Goal: Task Accomplishment & Management: Complete application form

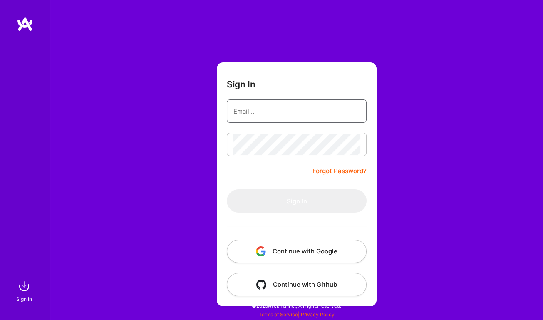
click at [323, 113] on input "email" at bounding box center [296, 111] width 127 height 21
type input "[EMAIL_ADDRESS][DOMAIN_NAME]"
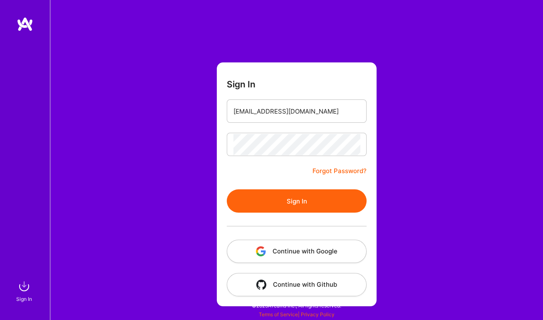
click at [298, 194] on button "Sign In" at bounding box center [297, 200] width 140 height 23
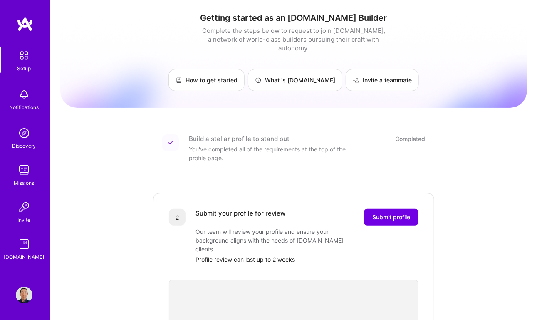
click at [20, 60] on img at bounding box center [23, 55] width 17 height 17
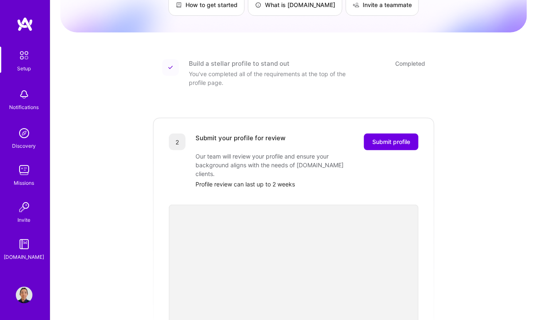
scroll to position [113, 0]
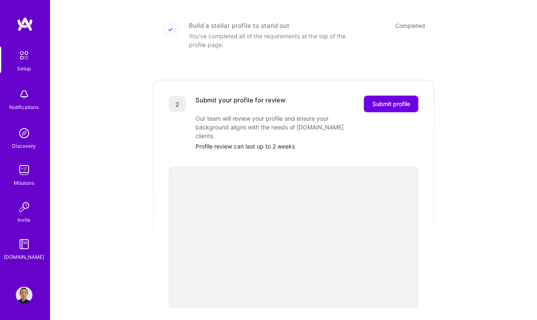
click at [25, 293] on img at bounding box center [24, 295] width 17 height 17
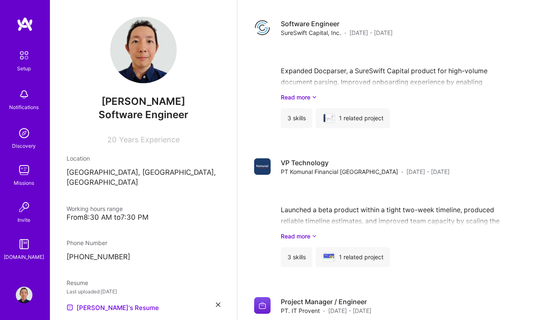
scroll to position [795, 0]
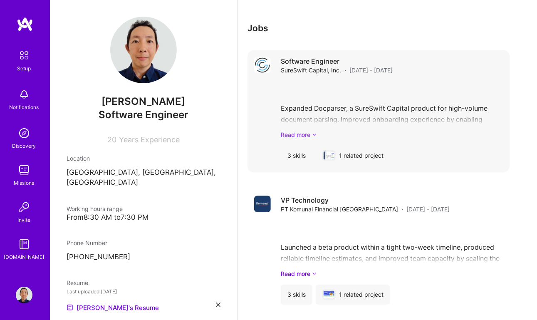
click at [313, 133] on icon at bounding box center [314, 134] width 5 height 9
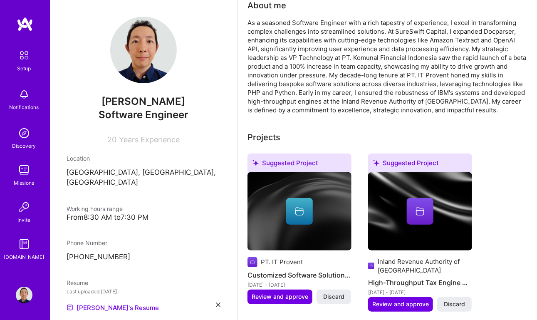
scroll to position [0, 0]
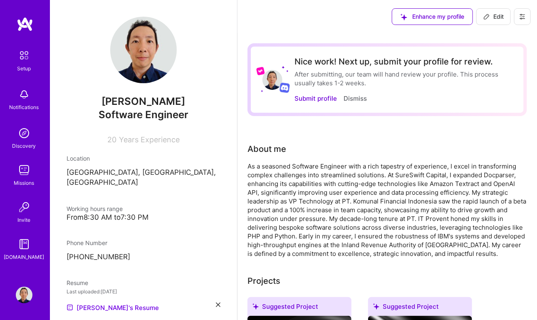
click at [489, 19] on icon at bounding box center [487, 16] width 7 height 7
select select "ID"
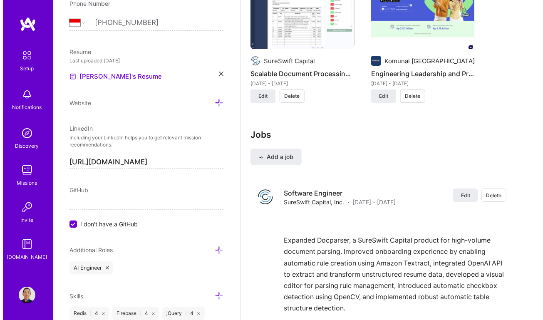
scroll to position [1173, 0]
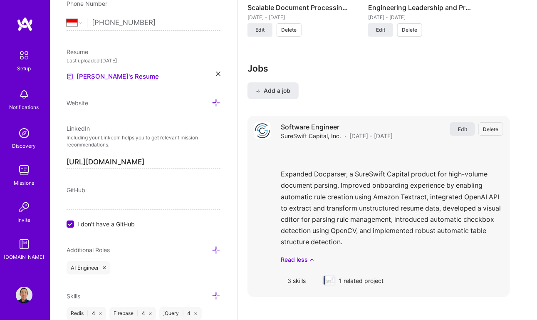
click at [467, 129] on span "Edit" at bounding box center [462, 129] width 9 height 7
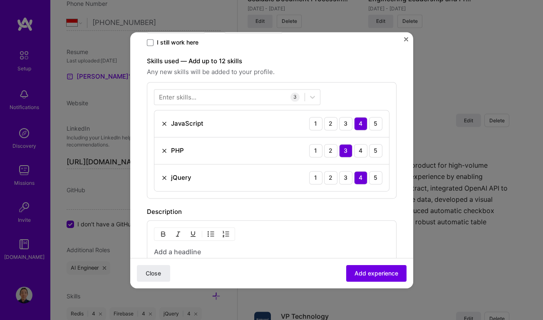
scroll to position [227, 0]
click at [228, 97] on div at bounding box center [229, 96] width 150 height 14
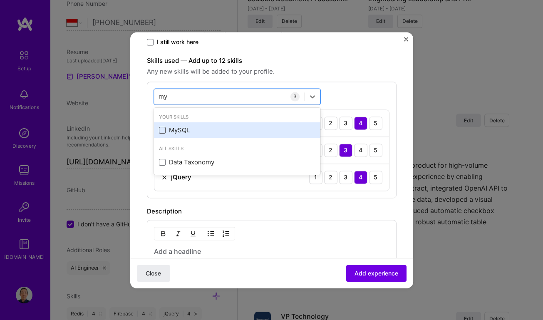
click at [163, 127] on span at bounding box center [162, 130] width 7 height 7
click at [0, 0] on input "checkbox" at bounding box center [0, 0] width 0 height 0
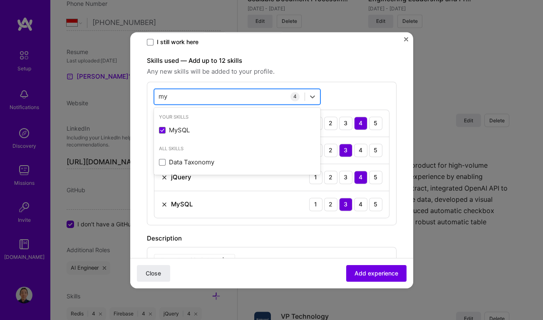
click at [160, 97] on input "my" at bounding box center [164, 96] width 10 height 9
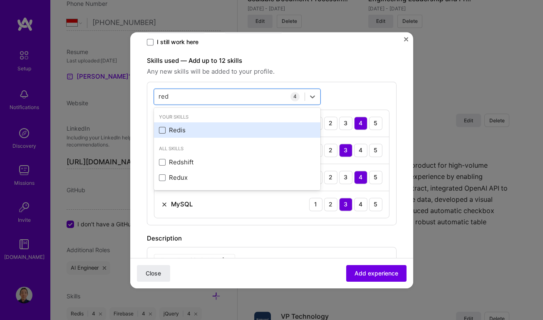
click at [160, 130] on span at bounding box center [162, 130] width 7 height 7
click at [0, 0] on input "checkbox" at bounding box center [0, 0] width 0 height 0
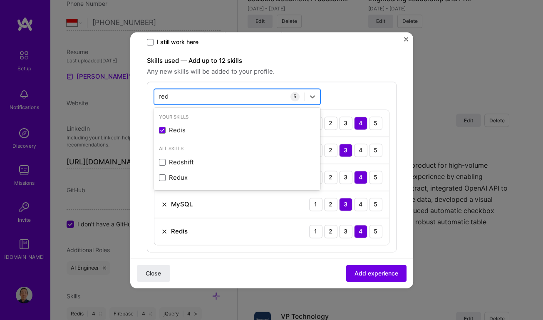
click at [164, 93] on input "red" at bounding box center [164, 96] width 10 height 9
click at [164, 97] on input "tess" at bounding box center [165, 96] width 13 height 9
type input "ji"
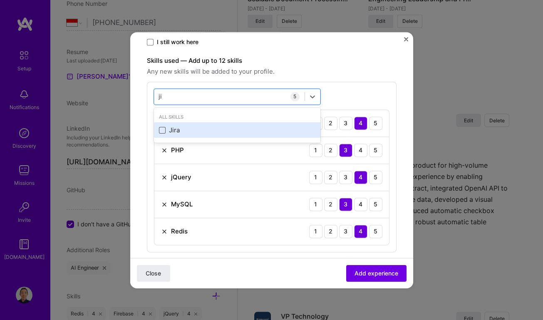
click at [161, 128] on span at bounding box center [162, 130] width 7 height 7
click at [0, 0] on input "checkbox" at bounding box center [0, 0] width 0 height 0
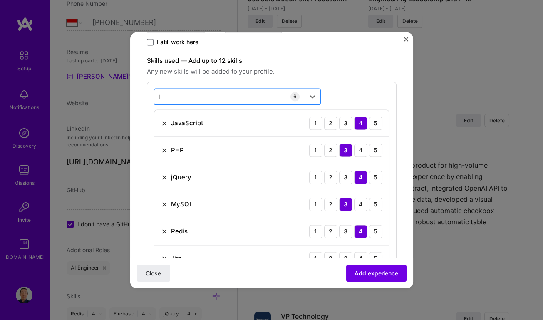
click at [162, 94] on div "ji ji" at bounding box center [229, 96] width 150 height 14
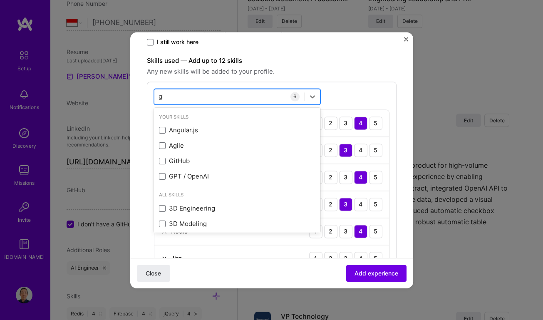
type input "git"
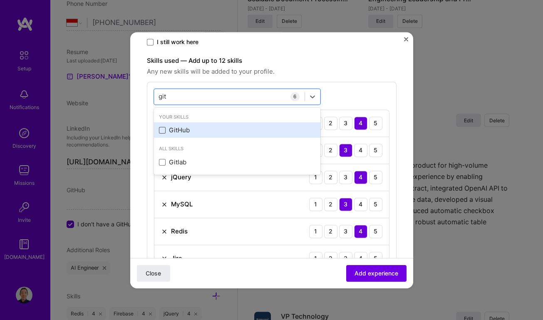
click at [161, 129] on span at bounding box center [162, 130] width 7 height 7
click at [0, 0] on input "checkbox" at bounding box center [0, 0] width 0 height 0
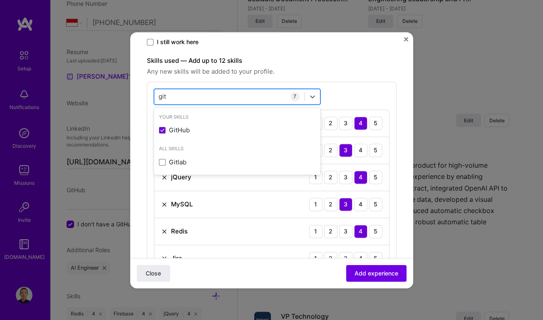
click at [169, 95] on div "git git" at bounding box center [229, 96] width 150 height 14
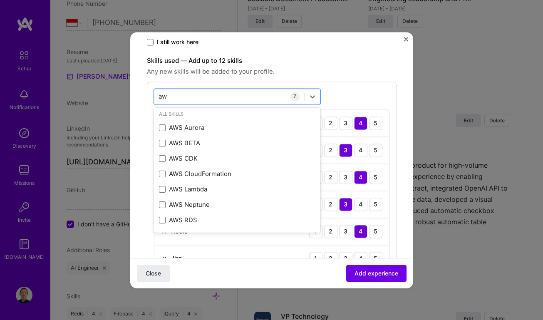
scroll to position [0, 0]
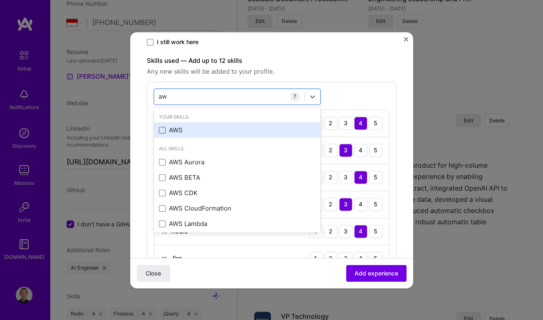
click at [163, 130] on span at bounding box center [162, 130] width 7 height 7
click at [0, 0] on input "checkbox" at bounding box center [0, 0] width 0 height 0
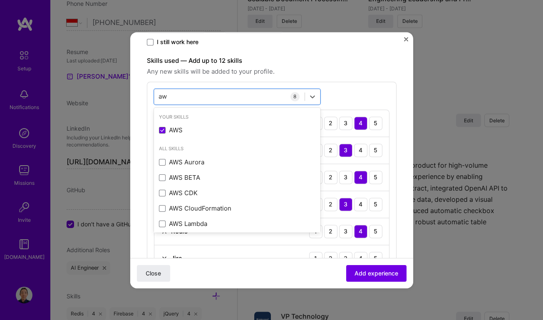
scroll to position [35, 0]
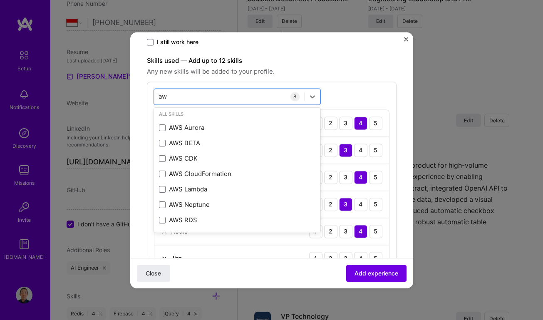
type input "aw"
click at [349, 67] on span "Any new skills will be added to your profile." at bounding box center [272, 72] width 250 height 10
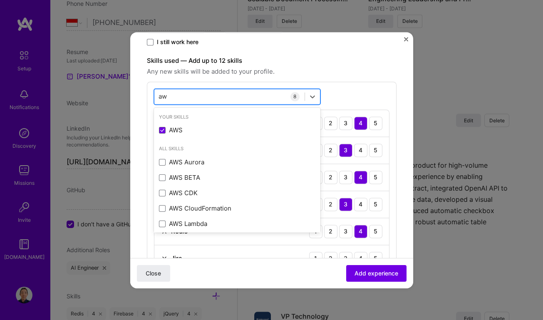
click at [197, 93] on div "aw aw" at bounding box center [229, 96] width 150 height 14
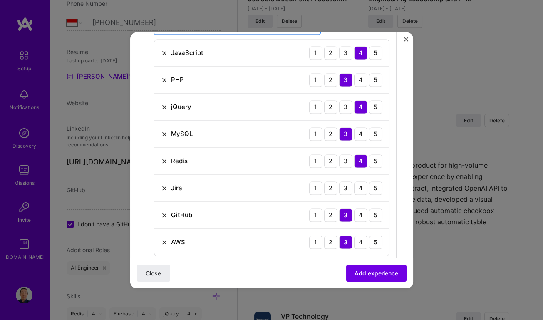
scroll to position [227, 0]
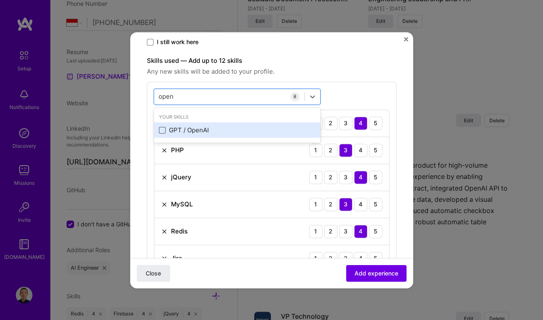
click at [160, 132] on span at bounding box center [162, 130] width 7 height 7
click at [0, 0] on input "checkbox" at bounding box center [0, 0] width 0 height 0
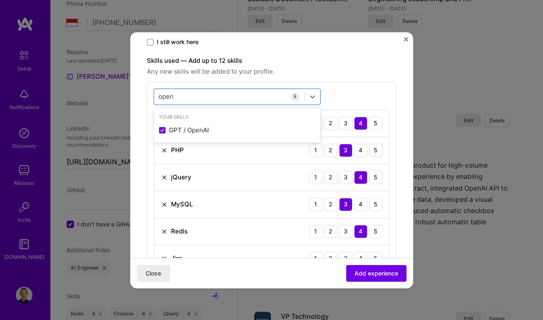
type input "open"
click at [293, 63] on label "Skills used — Add up to 12 skills" at bounding box center [272, 61] width 250 height 10
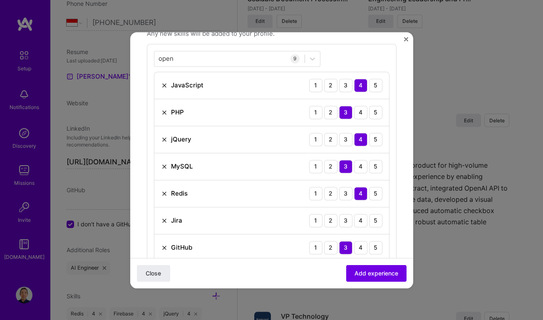
scroll to position [303, 0]
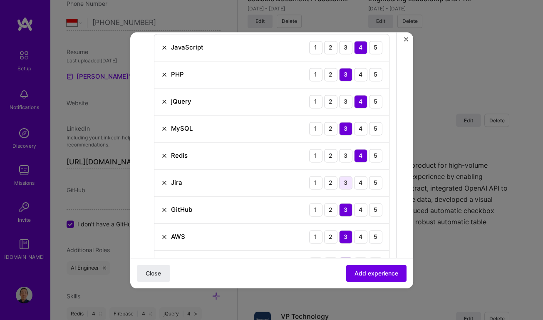
click at [341, 180] on div "3" at bounding box center [345, 182] width 13 height 13
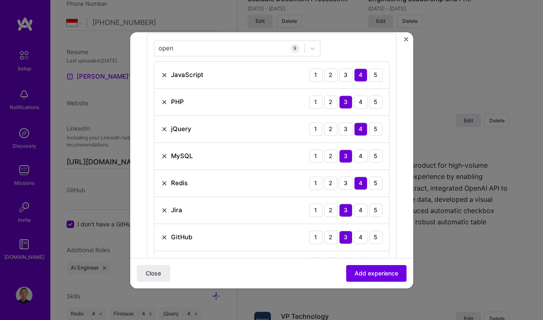
scroll to position [265, 0]
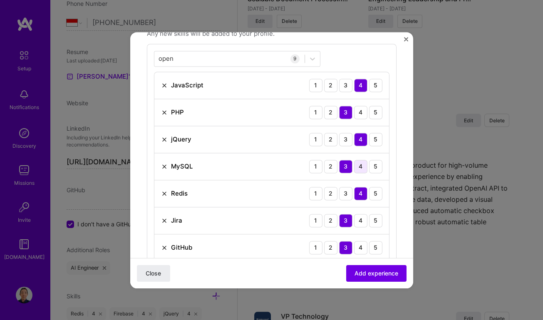
click at [355, 163] on div "4" at bounding box center [360, 166] width 13 height 13
click at [359, 110] on div "4" at bounding box center [360, 112] width 13 height 13
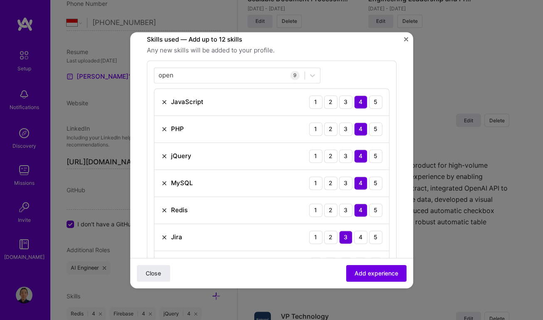
scroll to position [189, 0]
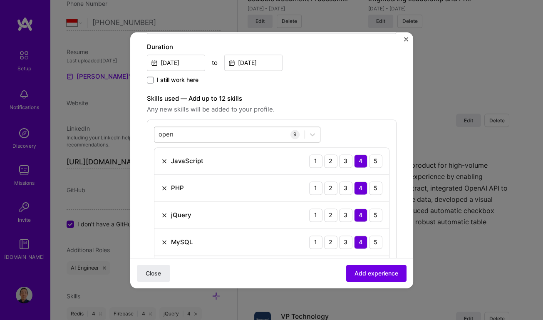
click at [186, 134] on div "open open" at bounding box center [229, 134] width 150 height 14
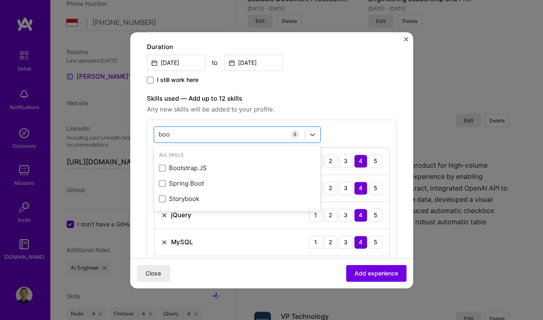
type input "boo"
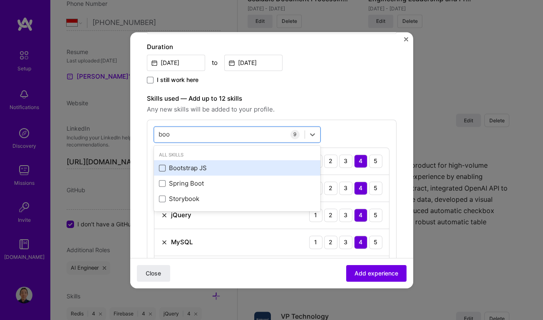
click at [162, 166] on span at bounding box center [162, 168] width 7 height 7
click at [0, 0] on input "checkbox" at bounding box center [0, 0] width 0 height 0
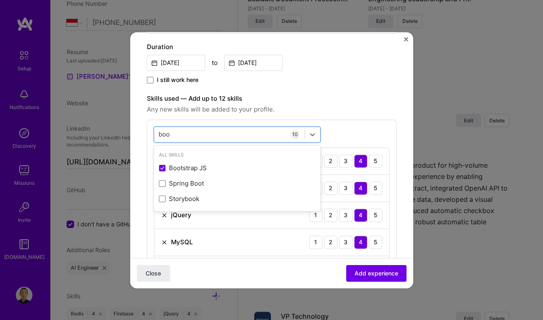
click at [340, 100] on label "Skills used — Add up to 12 skills" at bounding box center [272, 99] width 250 height 10
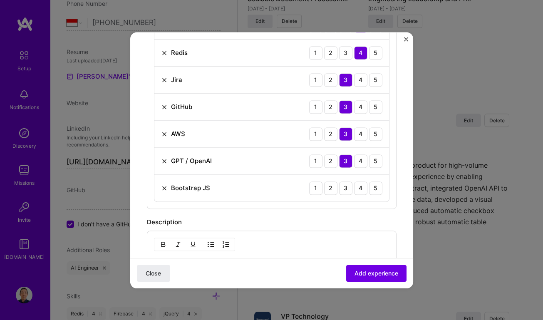
scroll to position [416, 0]
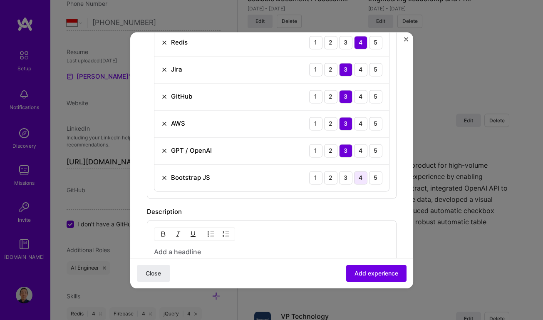
click at [358, 173] on div "4" at bounding box center [360, 177] width 13 height 13
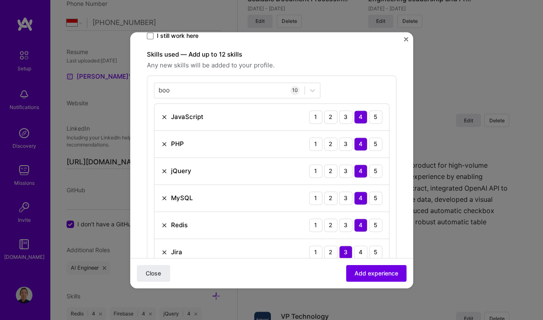
scroll to position [227, 0]
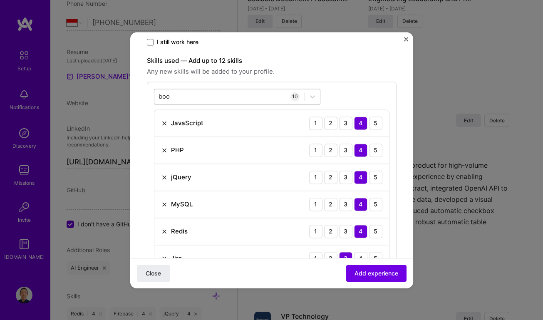
click at [221, 92] on div "boo boo" at bounding box center [229, 96] width 150 height 14
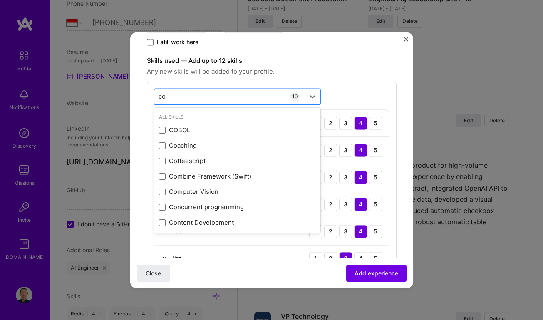
type input "cod"
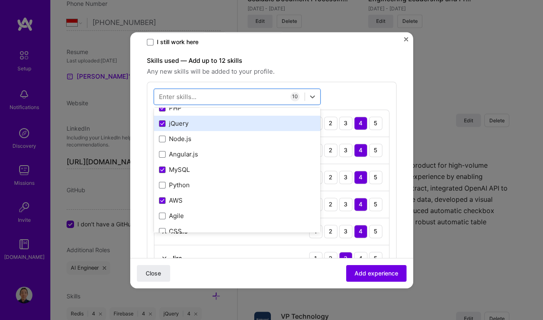
scroll to position [75, 0]
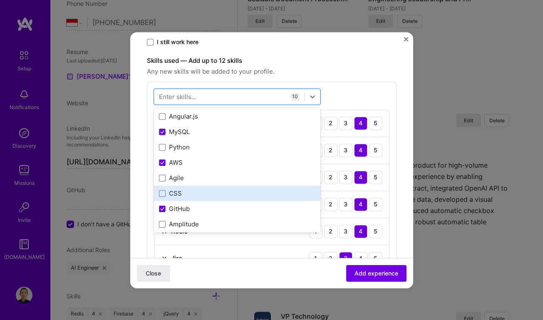
click at [158, 191] on div "CSS" at bounding box center [237, 193] width 166 height 15
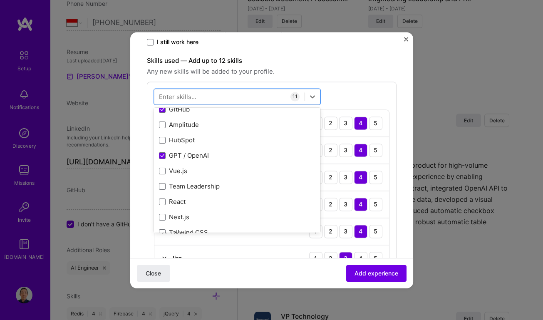
scroll to position [189, 0]
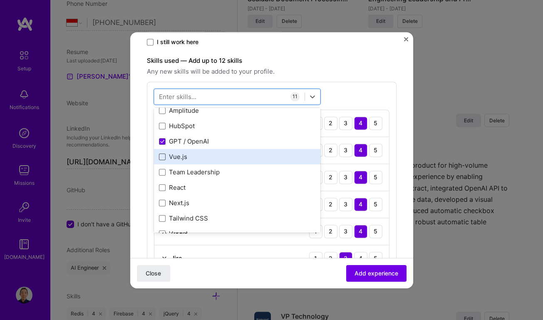
click at [161, 154] on span at bounding box center [162, 157] width 7 height 7
click at [0, 0] on input "checkbox" at bounding box center [0, 0] width 0 height 0
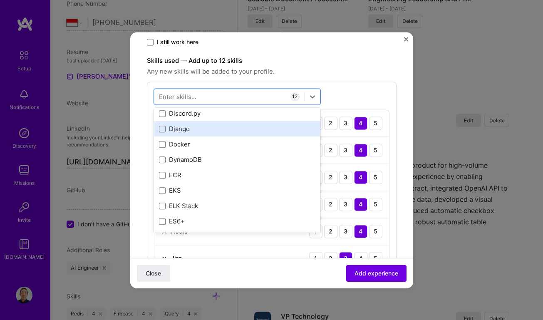
scroll to position [1892, 0]
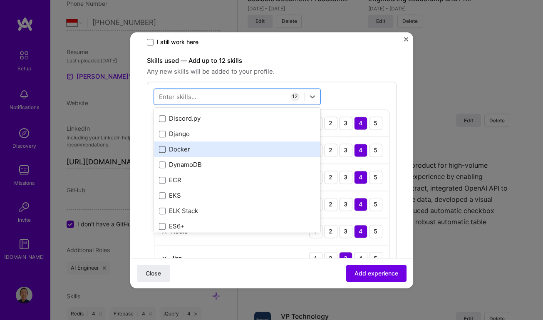
click at [159, 147] on span at bounding box center [162, 149] width 7 height 7
click at [0, 0] on input "checkbox" at bounding box center [0, 0] width 0 height 0
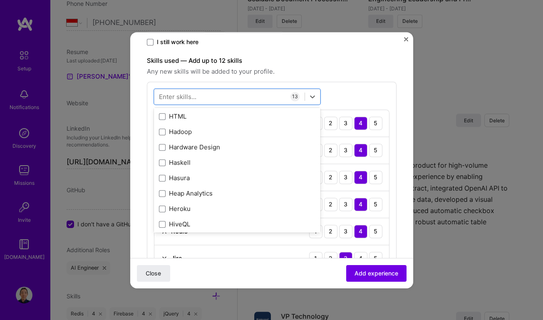
scroll to position [2686, 0]
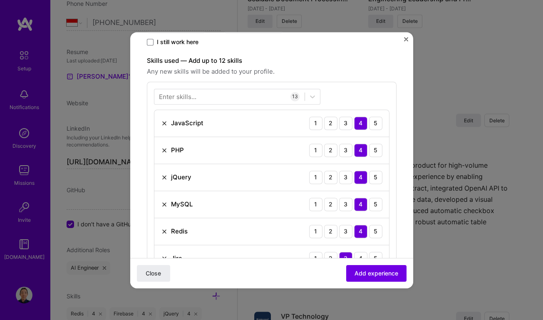
click at [388, 56] on label "Skills used — Add up to 12 skills" at bounding box center [272, 61] width 250 height 10
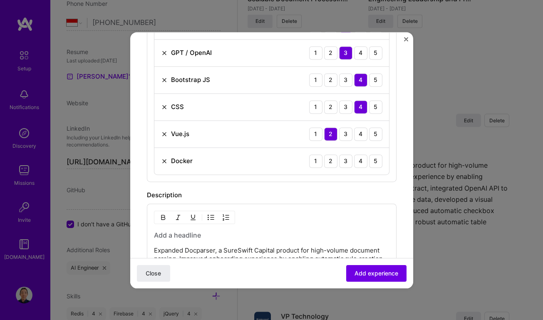
scroll to position [529, 0]
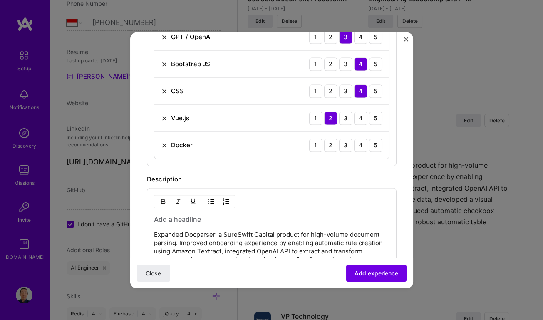
click at [166, 143] on img at bounding box center [164, 145] width 7 height 7
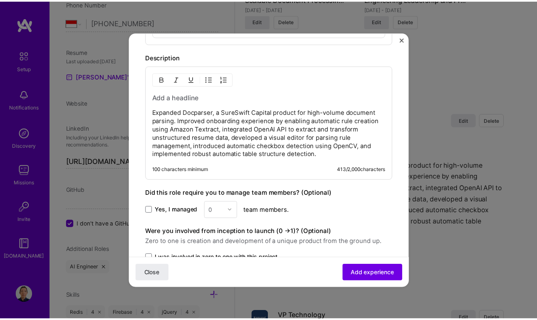
scroll to position [614, 0]
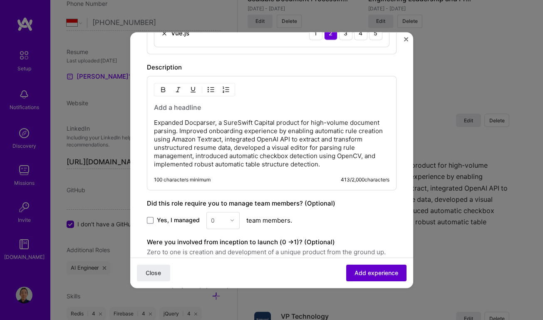
click at [384, 270] on span "Add experience" at bounding box center [377, 273] width 44 height 8
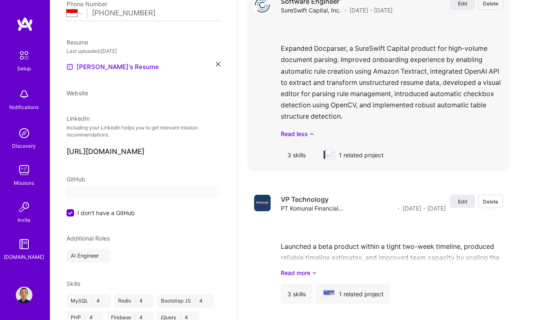
select select "ID"
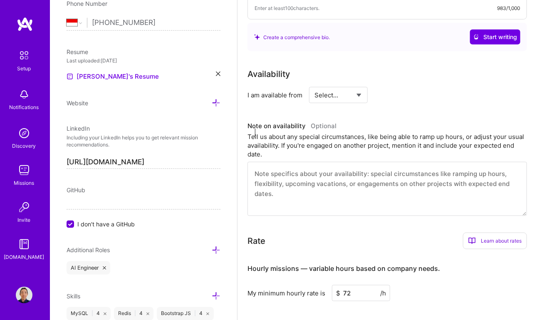
scroll to position [7, 0]
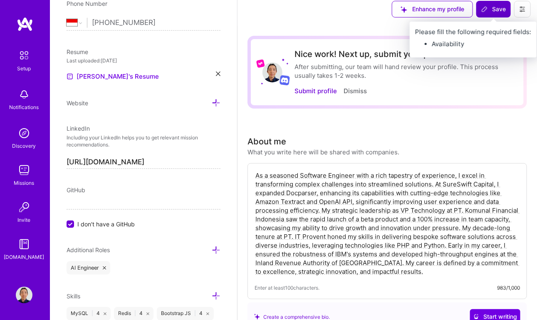
click at [492, 7] on span "Save" at bounding box center [494, 9] width 25 height 8
click at [490, 13] on span "Save" at bounding box center [494, 9] width 25 height 8
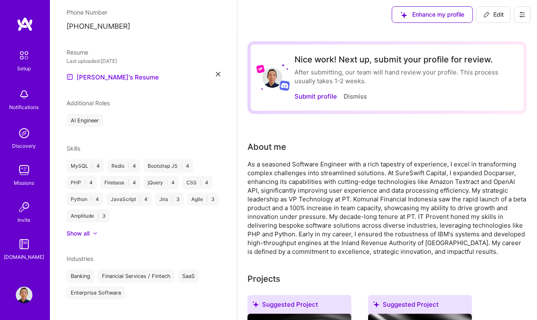
scroll to position [0, 0]
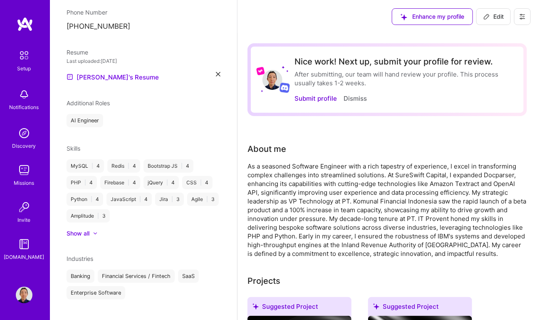
click at [501, 12] on span "Edit" at bounding box center [494, 16] width 20 height 8
select select "ID"
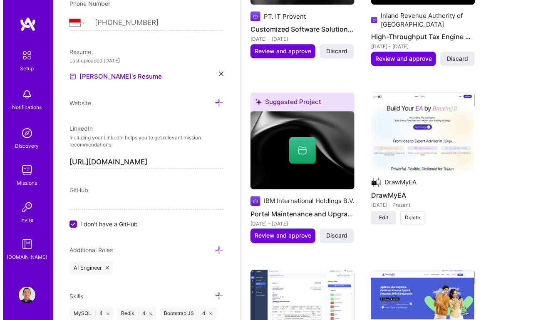
scroll to position [832, 0]
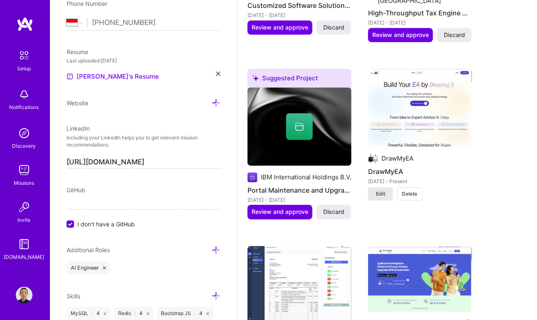
click at [384, 195] on span "Edit" at bounding box center [380, 193] width 9 height 7
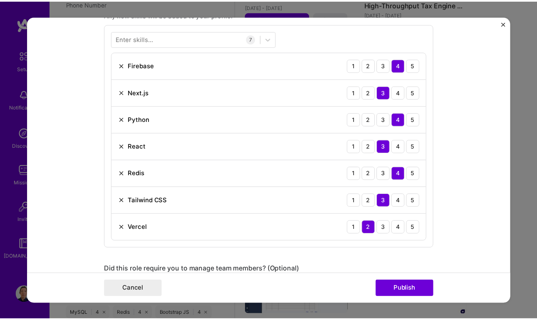
scroll to position [605, 0]
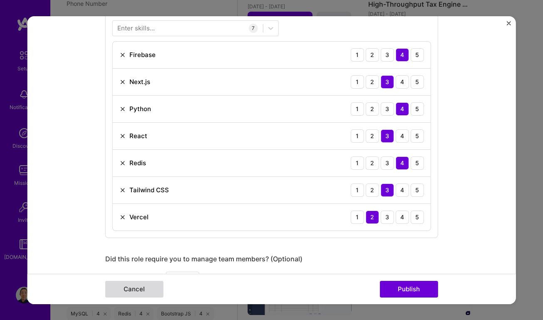
click at [131, 283] on button "Cancel" at bounding box center [134, 289] width 58 height 17
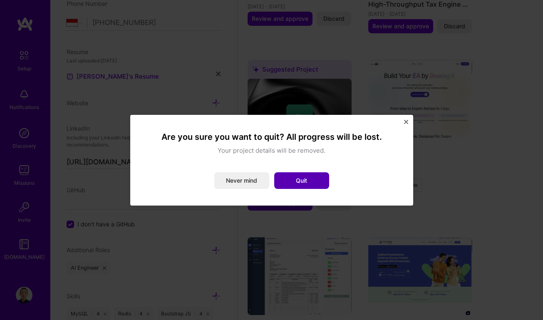
click at [291, 178] on button "Quit" at bounding box center [301, 180] width 55 height 17
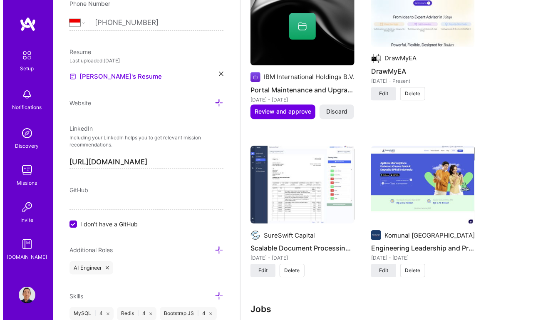
scroll to position [946, 0]
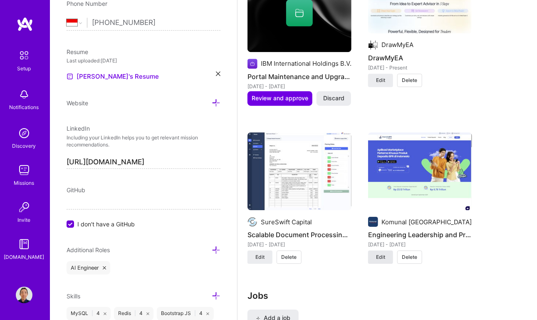
click at [379, 253] on span "Edit" at bounding box center [380, 256] width 9 height 7
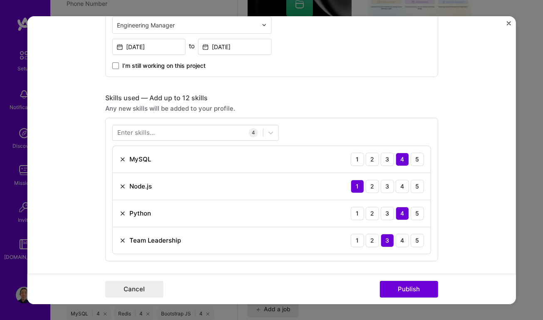
scroll to position [528, 0]
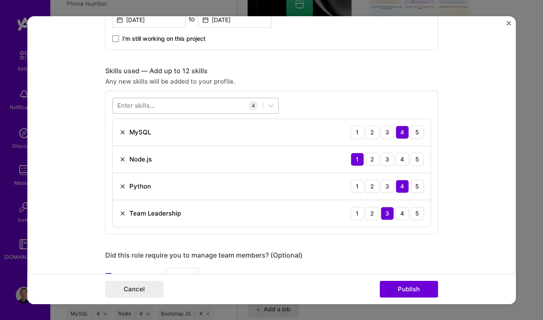
click at [181, 103] on div at bounding box center [188, 106] width 150 height 14
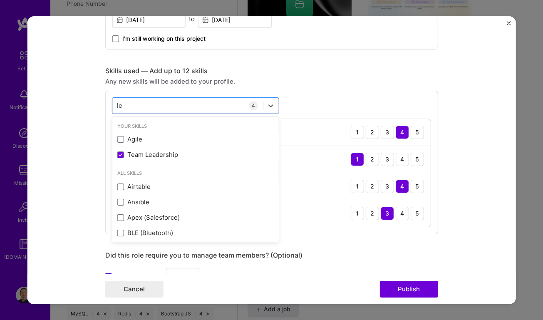
type input "le"
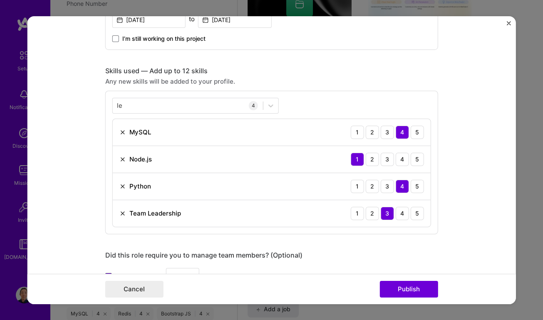
click at [461, 102] on form "Project title Engineering Leadership and Product Launch Company Komunal [GEOGRA…" at bounding box center [271, 160] width 489 height 288
click at [169, 103] on div "le le" at bounding box center [188, 106] width 150 height 14
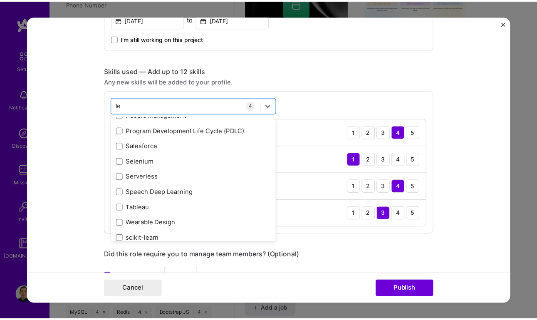
scroll to position [312, 0]
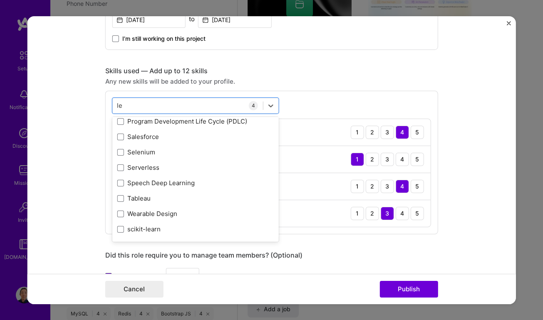
click at [508, 20] on form "Project title Engineering Leadership and Product Launch Company Komunal [GEOGRA…" at bounding box center [271, 160] width 489 height 288
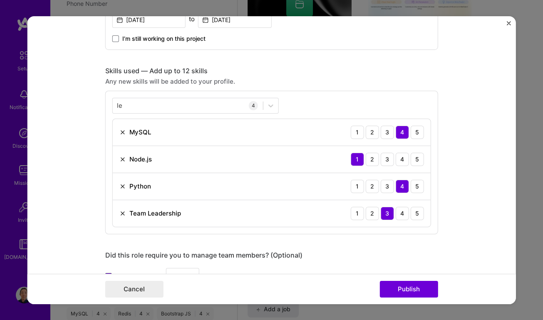
click at [508, 25] on img "Close" at bounding box center [509, 23] width 4 height 4
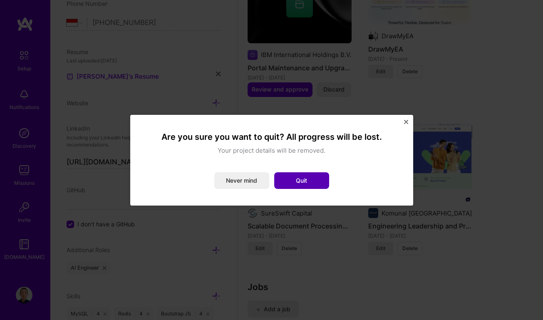
click at [284, 186] on button "Quit" at bounding box center [301, 180] width 55 height 17
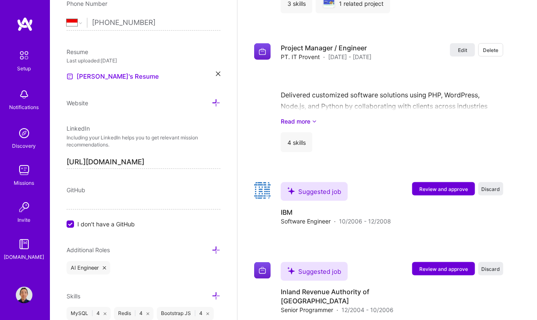
scroll to position [1605, 0]
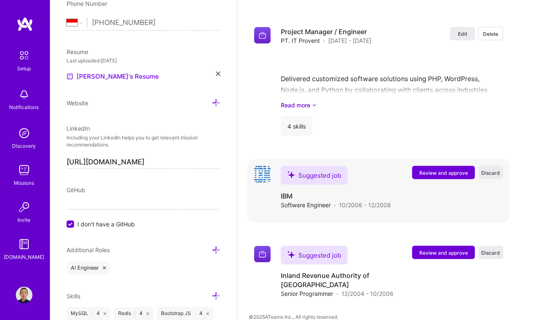
click at [455, 169] on span "Review and approve" at bounding box center [444, 172] width 49 height 7
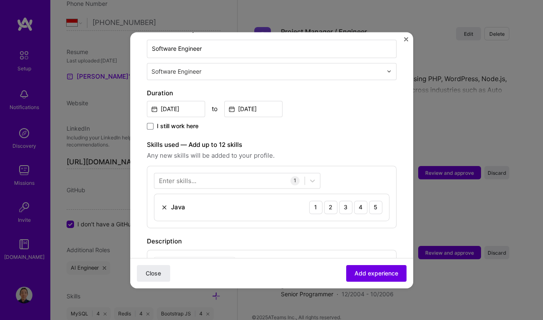
scroll to position [227, 0]
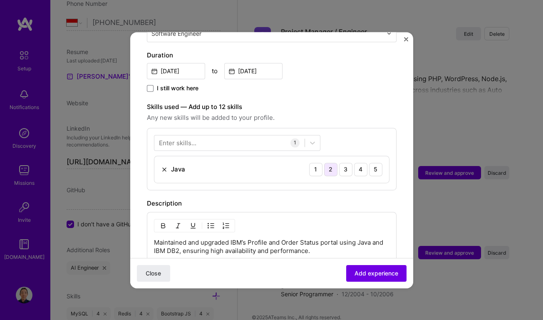
click at [326, 163] on div "2" at bounding box center [330, 169] width 13 height 13
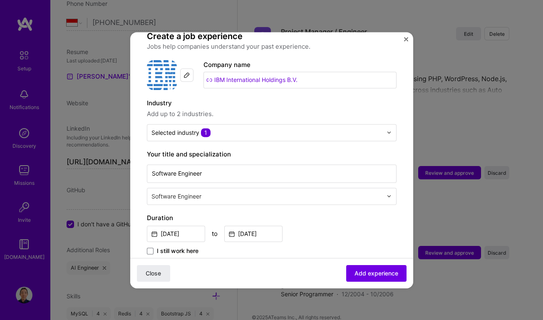
scroll to position [42, 0]
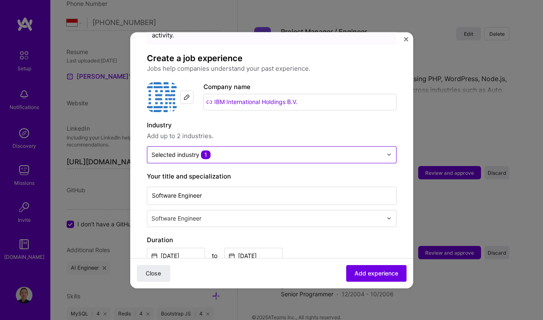
click at [387, 152] on img at bounding box center [389, 154] width 5 height 5
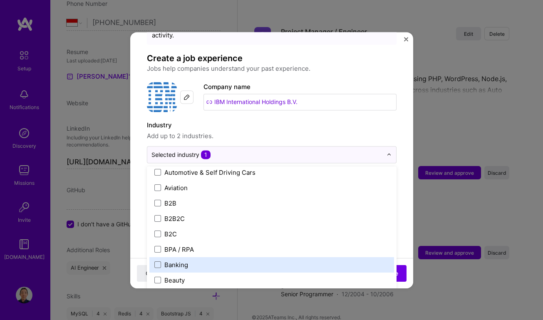
scroll to position [189, 0]
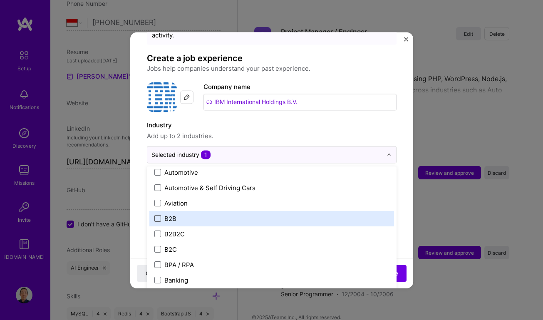
click at [158, 215] on span at bounding box center [157, 218] width 7 height 7
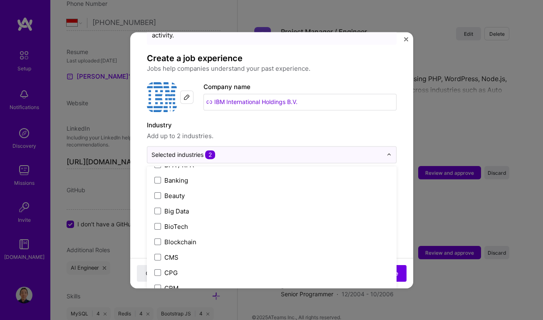
scroll to position [303, 0]
click at [402, 174] on form "Adding suggested job This job is suggested based on your LinkedIn, resume or [D…" at bounding box center [271, 324] width 283 height 635
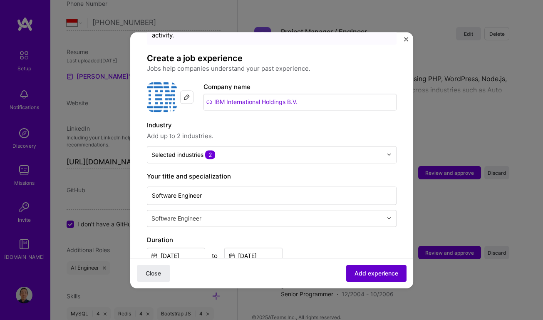
click at [370, 271] on span "Add experience" at bounding box center [377, 273] width 44 height 8
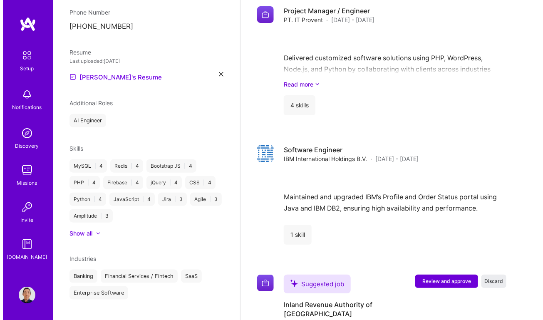
scroll to position [1212, 0]
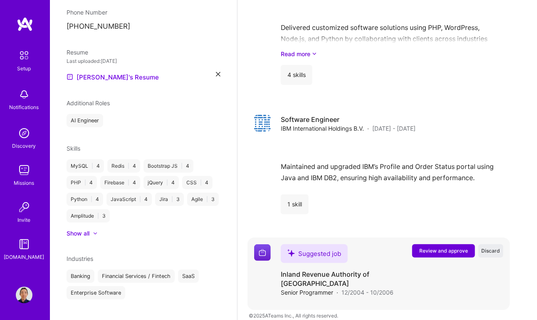
click at [450, 250] on span "Review and approve" at bounding box center [444, 250] width 49 height 7
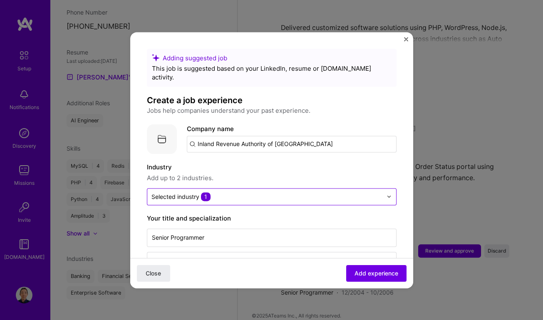
click at [387, 194] on img at bounding box center [389, 196] width 5 height 5
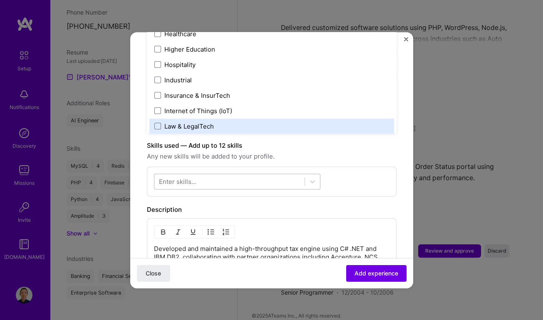
scroll to position [189, 0]
click at [266, 174] on div at bounding box center [229, 181] width 150 height 14
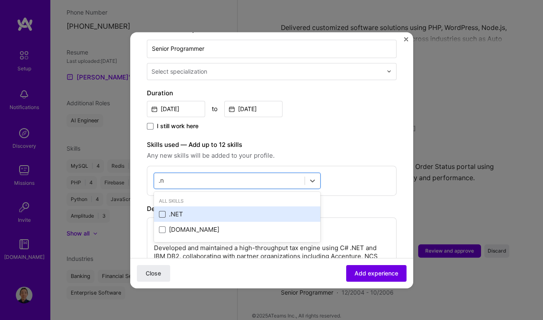
click at [161, 211] on span at bounding box center [162, 214] width 7 height 7
click at [0, 0] on input "checkbox" at bounding box center [0, 0] width 0 height 0
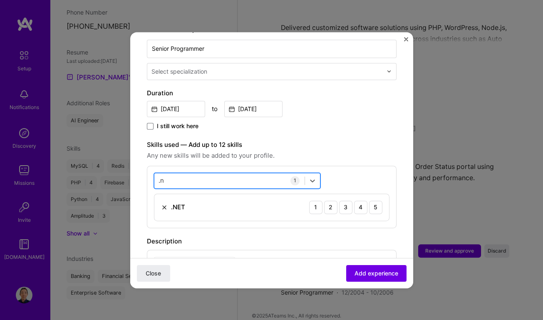
click at [179, 174] on div ".n .n" at bounding box center [229, 181] width 150 height 14
type input "."
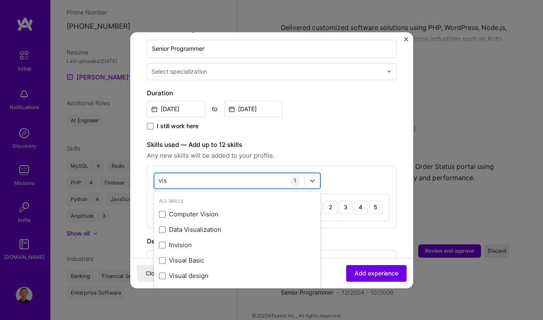
type input "visu"
type input "db2"
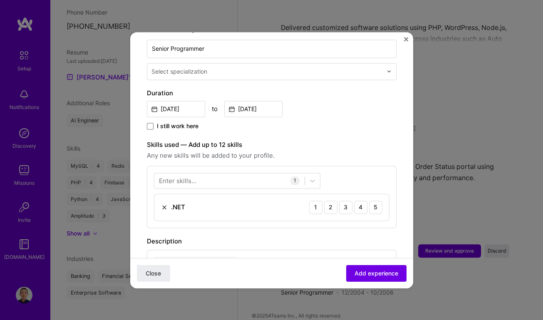
click at [390, 166] on div "Enter skills... 1 .NET 1 2 3 4 5" at bounding box center [272, 197] width 250 height 62
click at [328, 201] on div "2" at bounding box center [330, 207] width 13 height 13
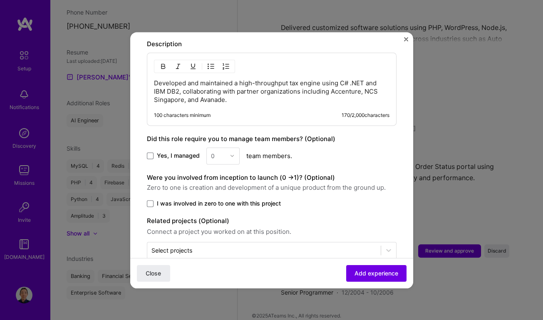
scroll to position [391, 0]
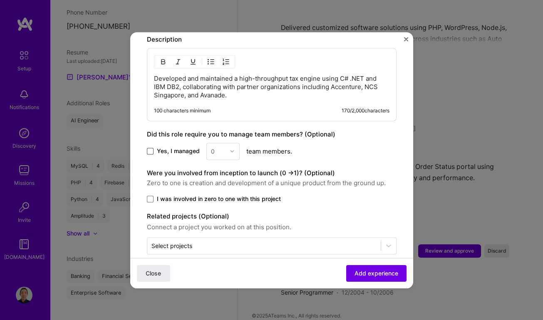
click at [147, 148] on span at bounding box center [150, 151] width 7 height 7
click at [0, 0] on input "Yes, I managed" at bounding box center [0, 0] width 0 height 0
click at [231, 143] on div at bounding box center [235, 151] width 10 height 16
click at [219, 181] on div "2" at bounding box center [223, 188] width 28 height 15
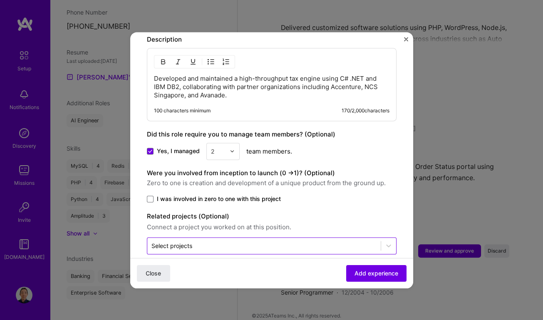
click at [207, 241] on input "text" at bounding box center [263, 245] width 225 height 9
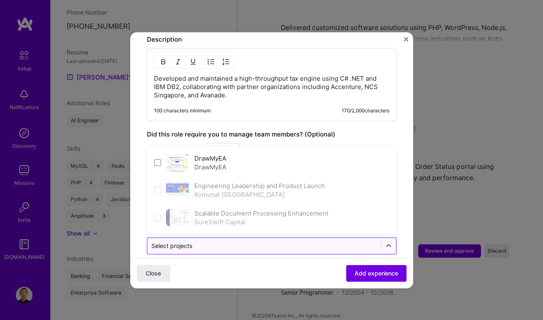
click at [207, 241] on input "text" at bounding box center [263, 245] width 225 height 9
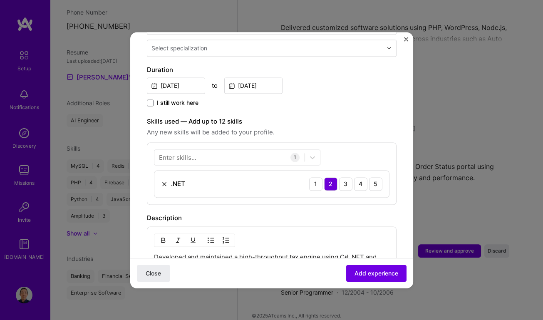
scroll to position [227, 0]
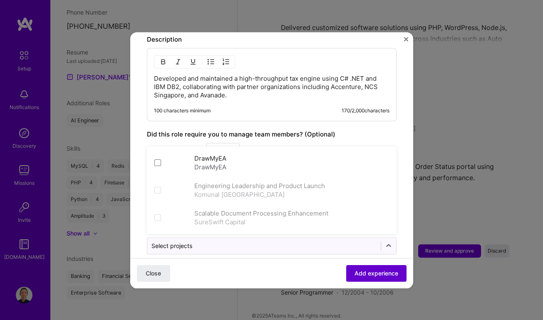
click at [385, 274] on span "Add experience" at bounding box center [377, 273] width 44 height 8
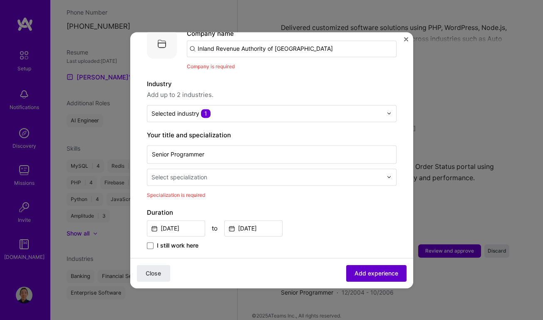
scroll to position [83, 0]
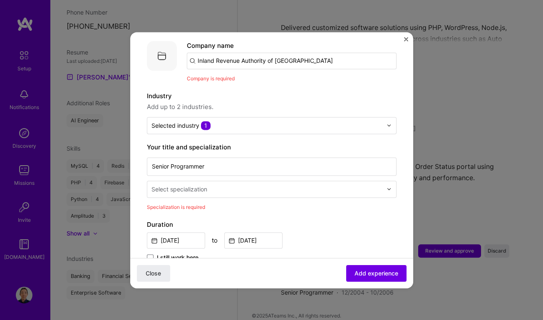
click at [280, 185] on input "text" at bounding box center [267, 189] width 233 height 9
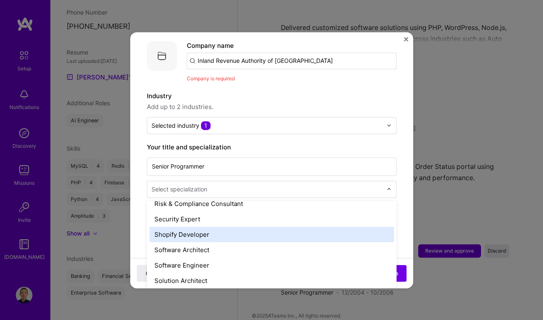
scroll to position [908, 0]
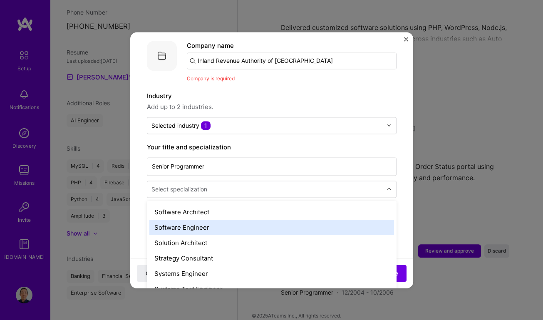
click at [312, 220] on div "Software Engineer" at bounding box center [271, 227] width 245 height 15
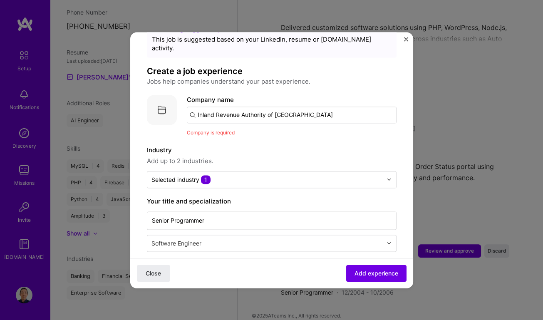
scroll to position [7, 0]
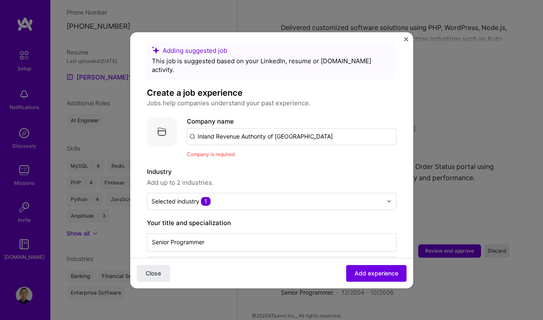
click at [323, 132] on input "Inland Revenue Authority of [GEOGRAPHIC_DATA]" at bounding box center [292, 136] width 210 height 17
click at [325, 130] on input "Inland Revenue Authority of [GEOGRAPHIC_DATA]" at bounding box center [292, 136] width 210 height 17
click at [320, 128] on input "text" at bounding box center [292, 136] width 210 height 17
click at [193, 130] on input "text" at bounding box center [292, 136] width 210 height 17
paste input "Inland Revenue Authority of [GEOGRAPHIC_DATA]"
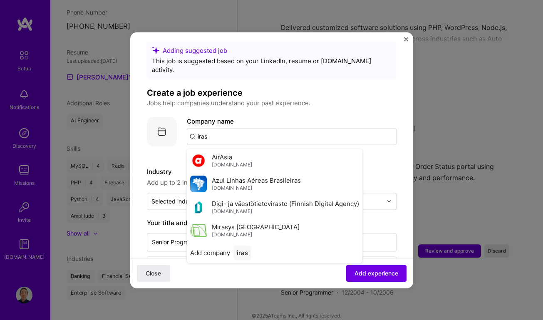
paste input "Inland Revenue Authority of [GEOGRAPHIC_DATA]"
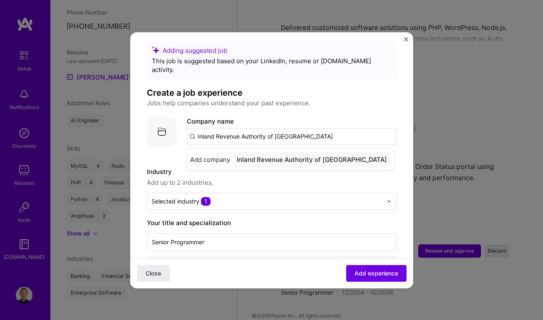
type input "Inland Revenue Authority of [GEOGRAPHIC_DATA]"
click at [301, 152] on div "Inland Revenue Authority of [GEOGRAPHIC_DATA]" at bounding box center [311, 159] width 157 height 15
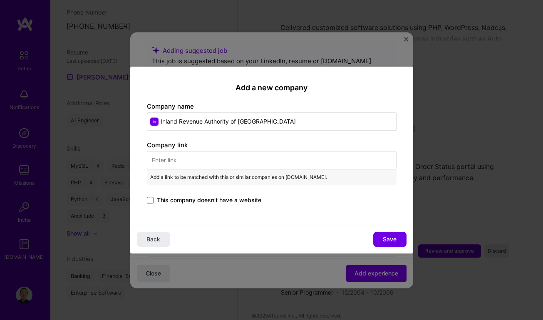
click at [244, 161] on input "text" at bounding box center [272, 160] width 250 height 18
paste input "[URL][DOMAIN_NAME]"
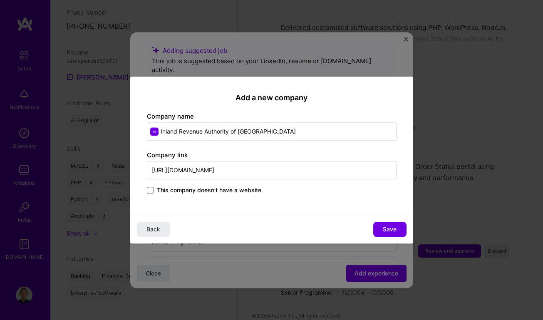
scroll to position [0, 0]
paste input "[DOMAIN_NAME][URL]"
type input "[URL][DOMAIN_NAME]"
click at [275, 164] on input "[URL][DOMAIN_NAME]" at bounding box center [272, 170] width 250 height 18
type input "[URL][DOMAIN_NAME]"
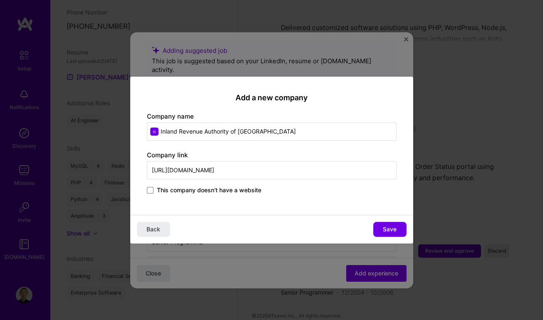
click at [391, 228] on span "Save" at bounding box center [390, 229] width 14 height 8
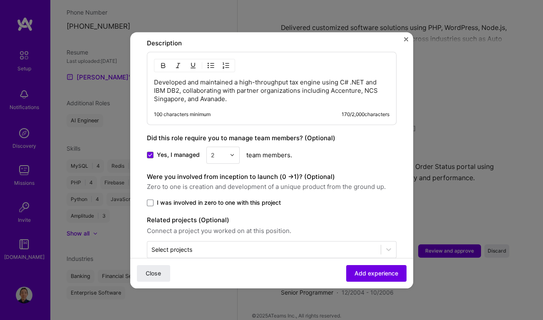
scroll to position [403, 0]
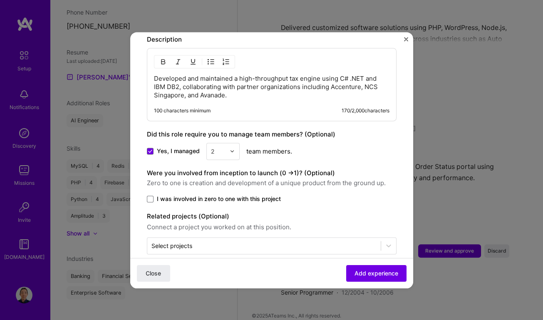
click at [373, 264] on div "Close Add experience" at bounding box center [271, 273] width 283 height 30
click at [371, 269] on span "Add experience" at bounding box center [377, 273] width 44 height 8
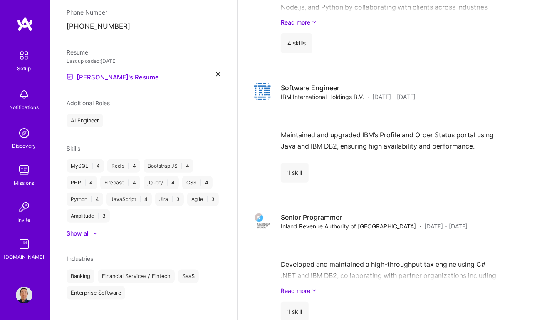
scroll to position [1234, 0]
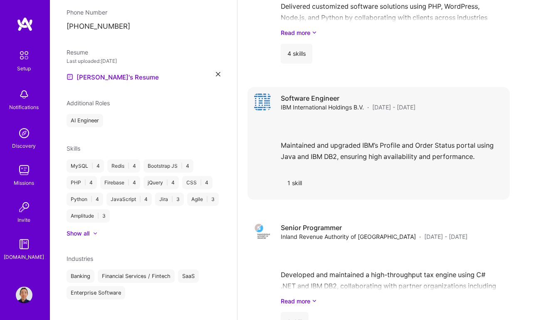
click at [350, 105] on span "IBM International Holdings B.V." at bounding box center [322, 107] width 83 height 9
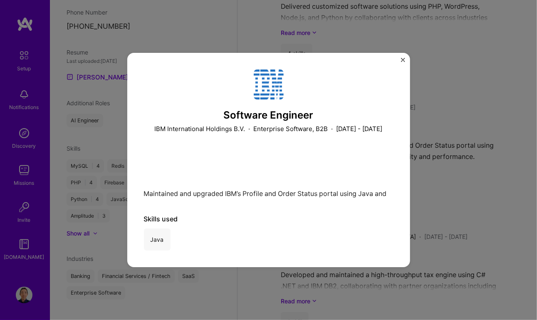
click at [402, 58] on img "Close" at bounding box center [403, 60] width 4 height 4
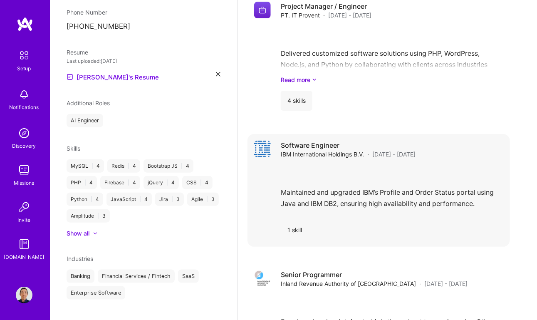
scroll to position [1196, 0]
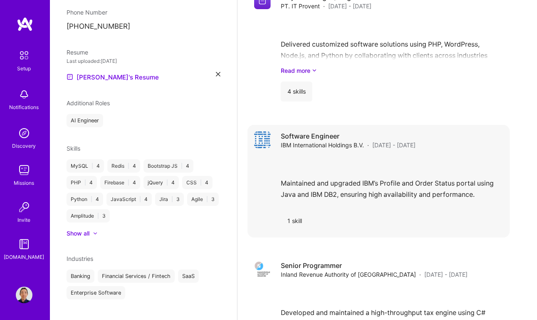
click at [310, 136] on h4 "Software Engineer" at bounding box center [348, 136] width 135 height 9
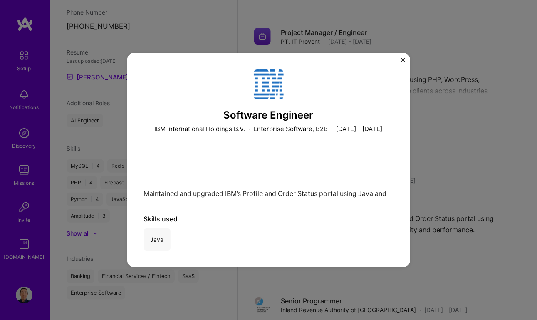
scroll to position [1158, 0]
click at [402, 58] on img "Close" at bounding box center [403, 60] width 4 height 4
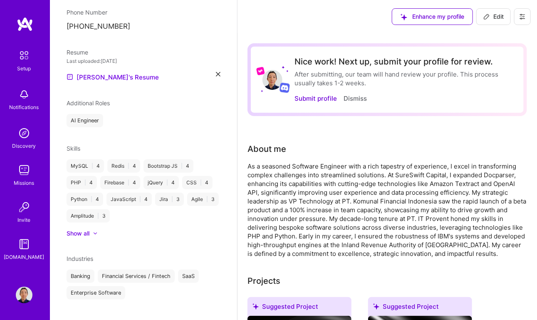
click at [496, 20] on span "Edit" at bounding box center [494, 16] width 20 height 8
select select "ID"
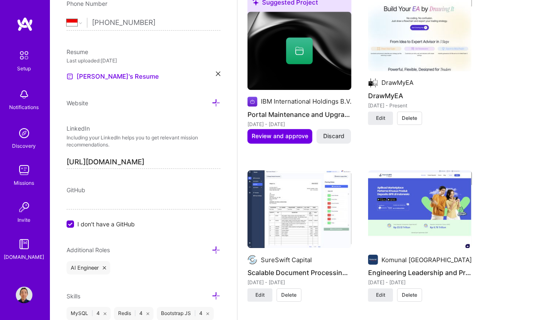
scroll to position [1021, 0]
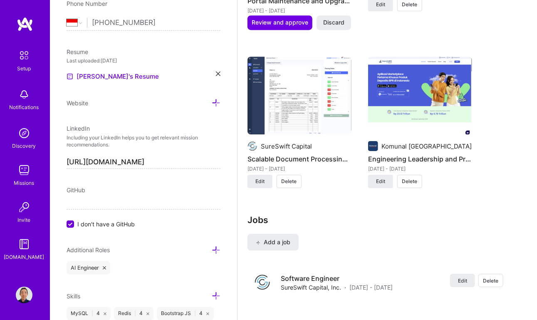
click at [520, 257] on div "Nice work! Next up, submit your profile for review. After submitting, our team …" at bounding box center [388, 8] width 280 height 1973
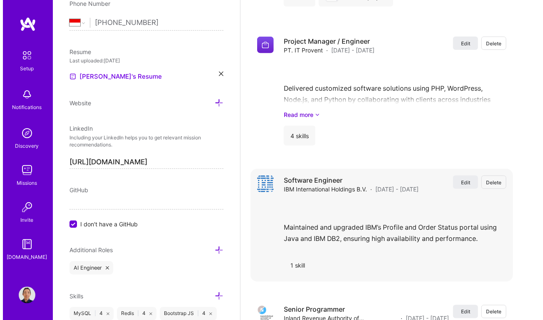
scroll to position [1627, 0]
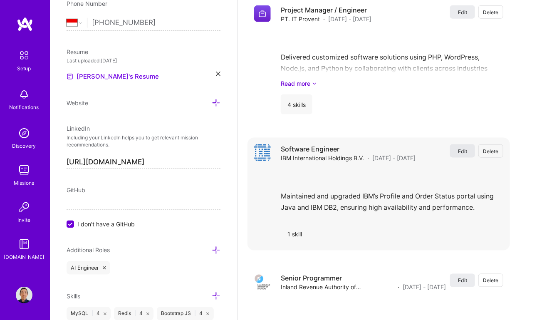
click at [467, 148] on span "Edit" at bounding box center [462, 151] width 9 height 7
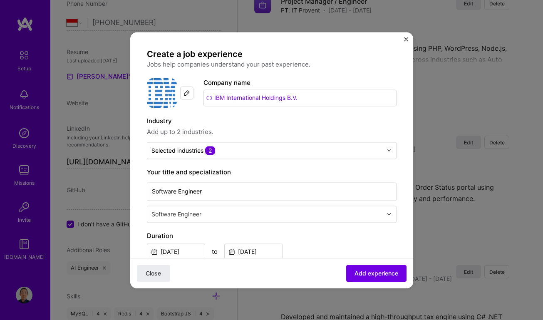
click at [186, 92] on img at bounding box center [187, 92] width 7 height 7
click at [187, 86] on img at bounding box center [187, 85] width 7 height 7
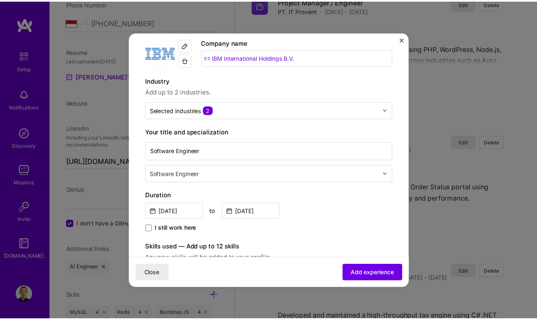
scroll to position [75, 0]
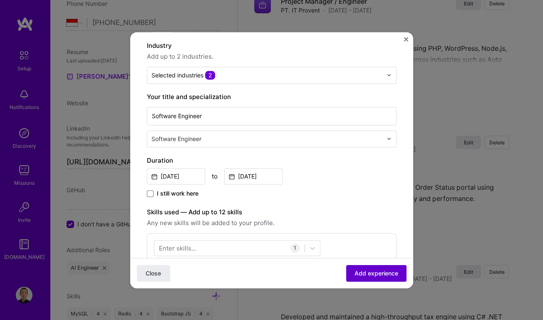
click at [394, 274] on button "Add experience" at bounding box center [376, 273] width 60 height 17
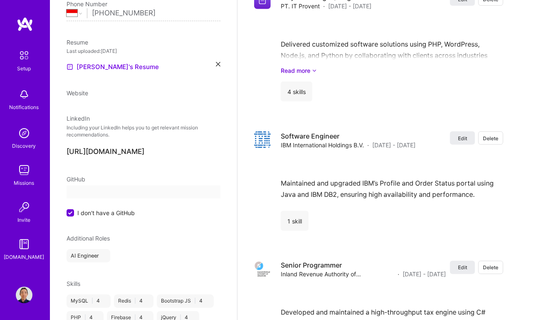
select select "ID"
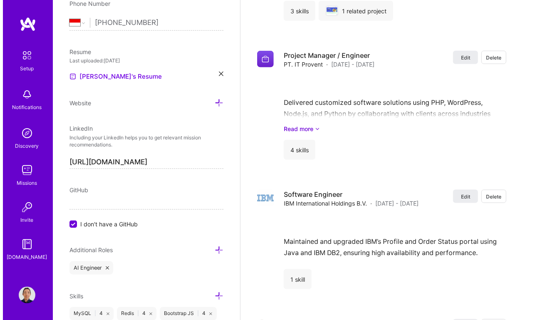
scroll to position [1574, 0]
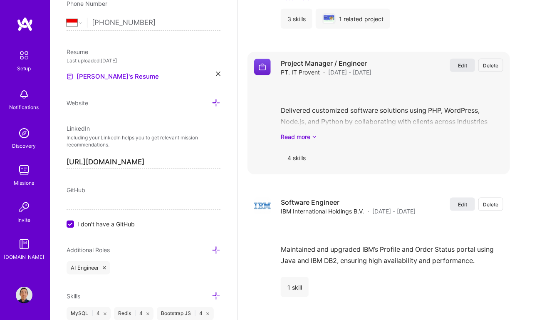
click at [467, 63] on span "Edit" at bounding box center [462, 65] width 9 height 7
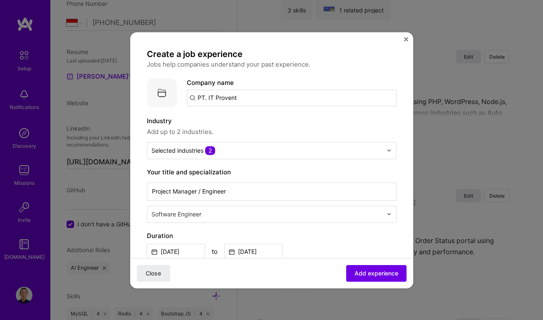
click at [160, 92] on img at bounding box center [162, 93] width 30 height 30
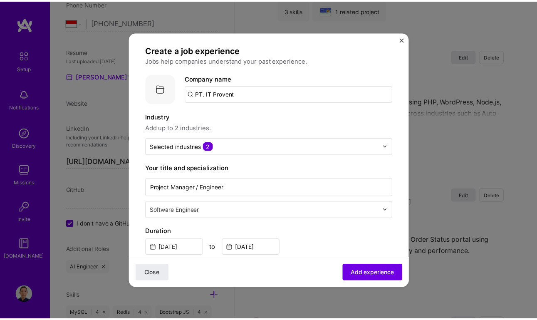
scroll to position [0, 0]
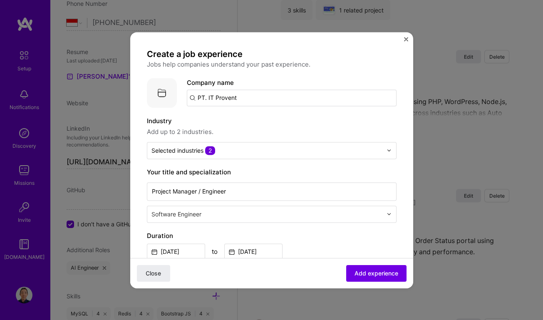
click at [442, 36] on div "Create a job experience Jobs help companies understand your past experience. Co…" at bounding box center [271, 160] width 543 height 320
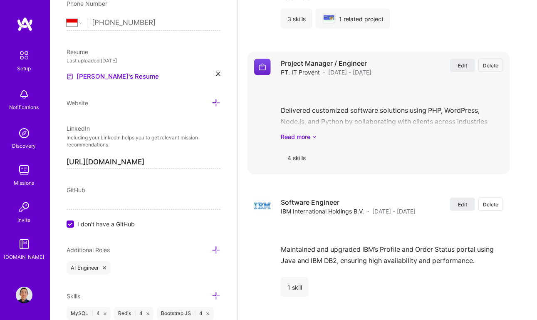
click at [258, 62] on img at bounding box center [262, 67] width 17 height 17
click at [464, 62] on span "Edit" at bounding box center [462, 65] width 9 height 7
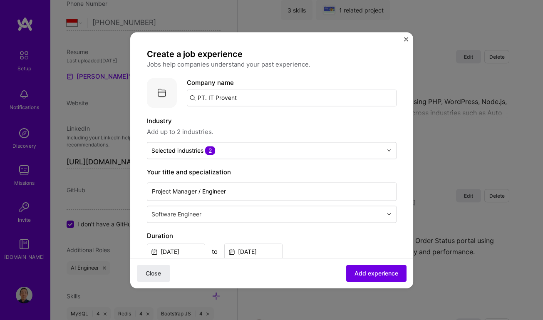
click at [255, 98] on input "PT. IT Provent" at bounding box center [292, 97] width 210 height 17
click at [160, 97] on img at bounding box center [162, 93] width 30 height 30
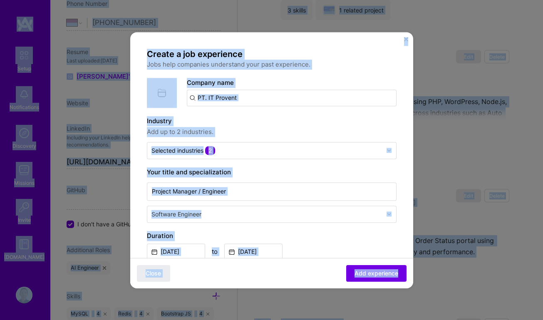
click at [260, 101] on input "PT. IT Provent" at bounding box center [292, 97] width 210 height 17
click at [258, 100] on input "PT. IT Provent" at bounding box center [292, 97] width 210 height 17
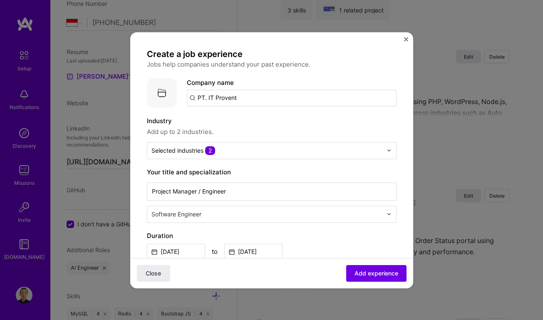
click at [251, 99] on input "PT. IT Provent" at bounding box center [292, 97] width 210 height 17
type input "p"
type input "PT. IT Provent"
click at [252, 122] on div "PT. IT Provent" at bounding box center [257, 121] width 49 height 15
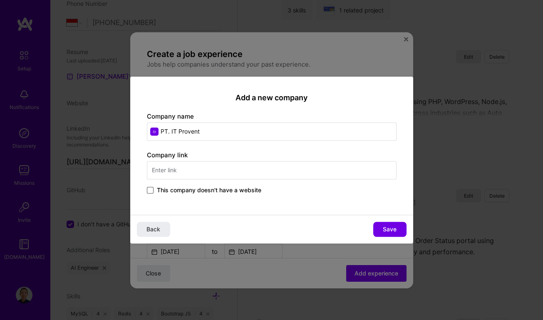
click at [149, 188] on span at bounding box center [150, 190] width 7 height 7
click at [0, 0] on input "This company doesn't have a website" at bounding box center [0, 0] width 0 height 0
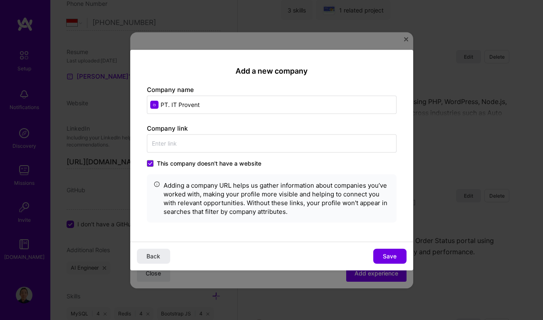
click at [158, 159] on span "This company doesn't have a website" at bounding box center [209, 163] width 104 height 8
click at [0, 0] on input "This company doesn't have a website" at bounding box center [0, 0] width 0 height 0
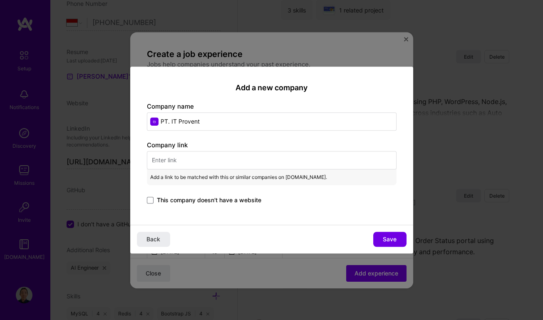
click at [198, 157] on input "text" at bounding box center [272, 160] width 250 height 18
paste input "[URL][DOMAIN_NAME]"
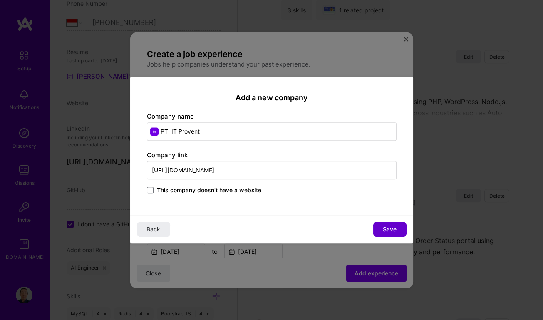
type input "[URL][DOMAIN_NAME]"
click at [388, 225] on span "Save" at bounding box center [390, 229] width 14 height 8
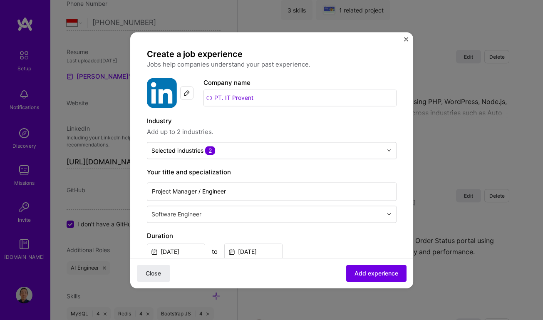
click at [186, 94] on img at bounding box center [187, 92] width 7 height 7
click at [229, 262] on div "Close Add experience" at bounding box center [271, 273] width 283 height 30
click at [185, 83] on img at bounding box center [187, 85] width 7 height 7
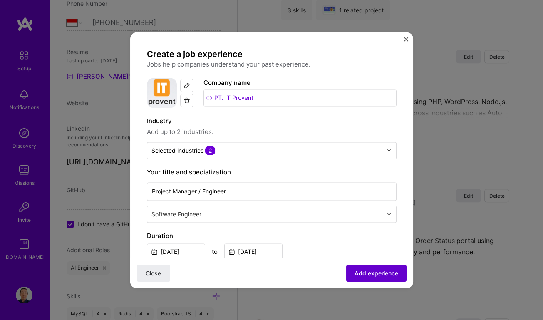
click at [393, 272] on button "Add experience" at bounding box center [376, 273] width 60 height 17
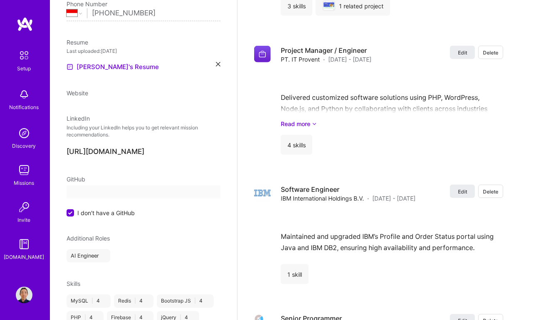
select select "ID"
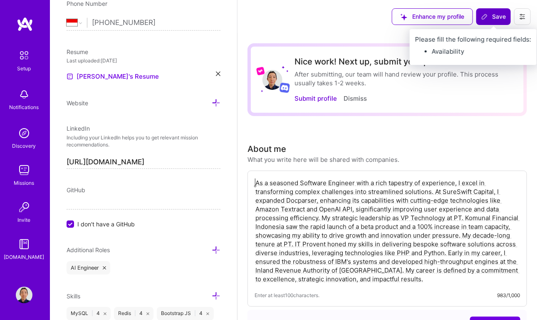
click at [504, 11] on button "Save" at bounding box center [494, 16] width 35 height 17
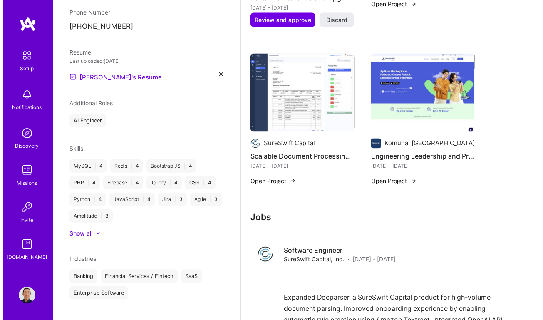
scroll to position [643, 0]
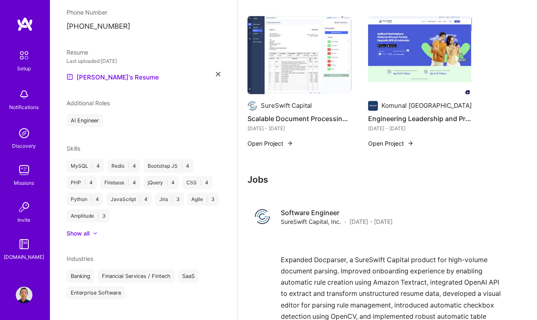
click at [302, 59] on img at bounding box center [300, 55] width 104 height 78
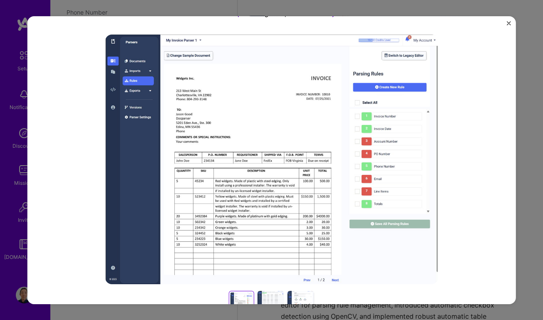
click at [346, 142] on img at bounding box center [271, 160] width 333 height 250
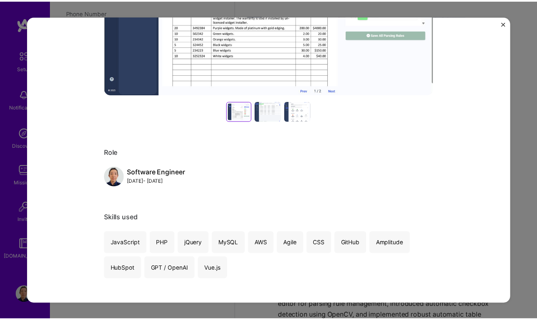
scroll to position [151, 0]
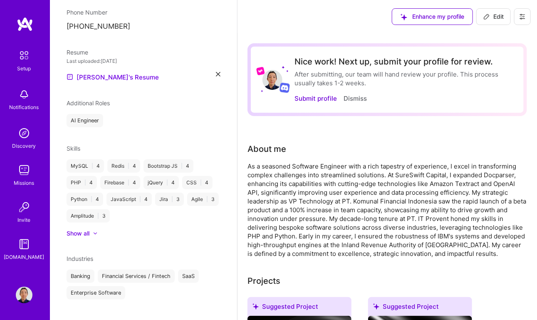
click at [499, 15] on span "Edit" at bounding box center [494, 16] width 20 height 8
select select "ID"
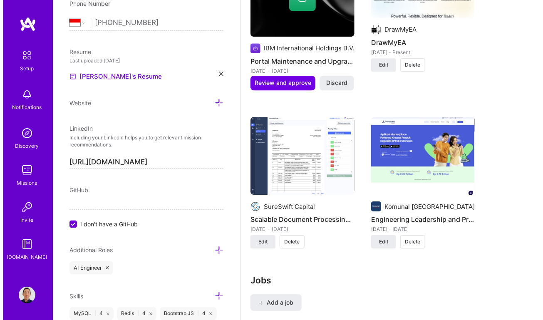
scroll to position [983, 0]
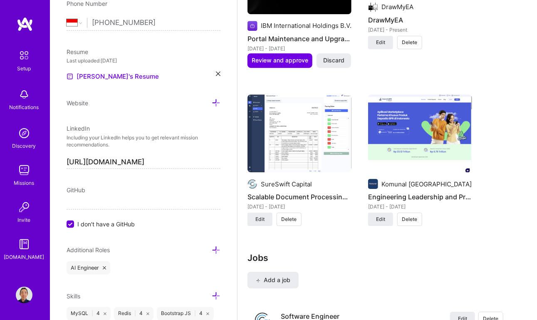
click at [314, 121] on img at bounding box center [300, 133] width 104 height 78
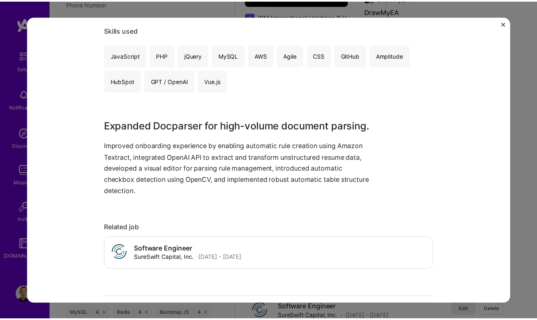
scroll to position [454, 0]
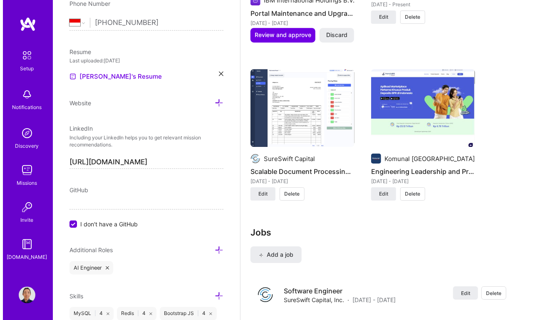
scroll to position [1018, 0]
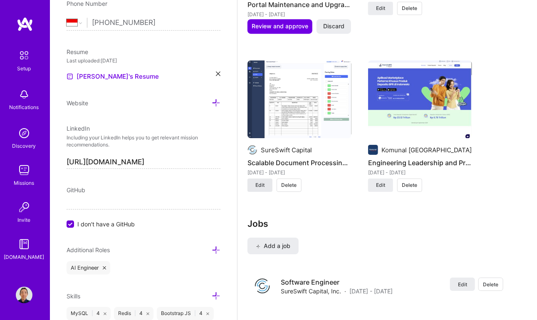
click at [256, 183] on span "Edit" at bounding box center [260, 184] width 9 height 7
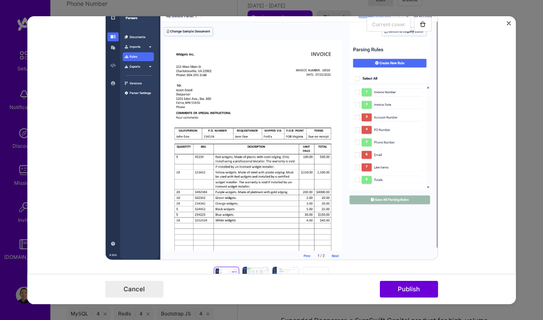
scroll to position [151, 0]
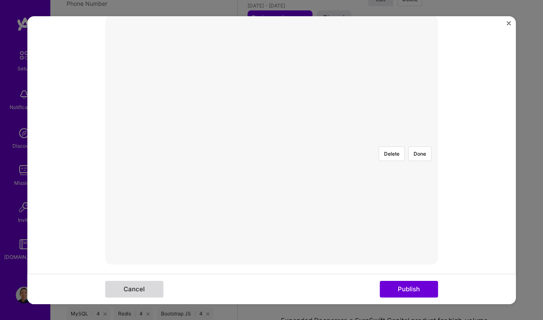
click at [137, 291] on button "Cancel" at bounding box center [134, 289] width 58 height 17
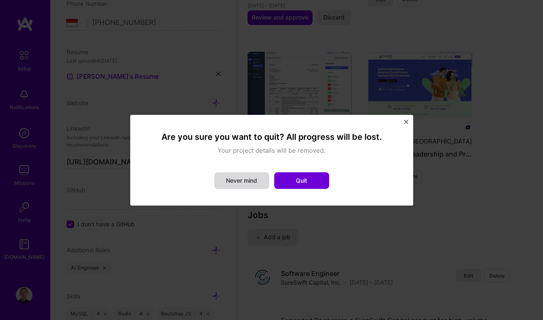
click at [253, 182] on button "Never mind" at bounding box center [241, 180] width 55 height 17
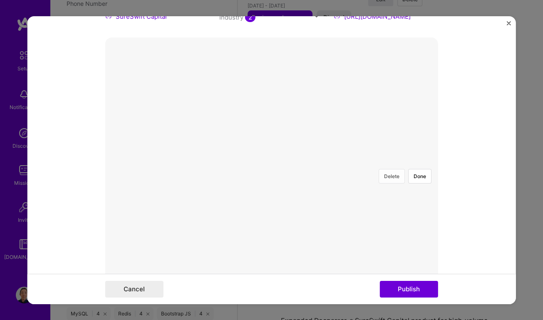
scroll to position [113, 0]
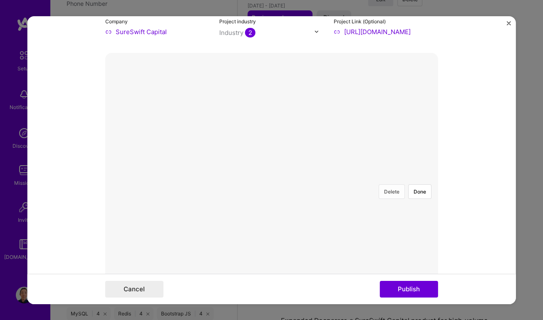
click at [390, 184] on button "Delete" at bounding box center [392, 191] width 26 height 15
click at [417, 184] on button "Done" at bounding box center [419, 191] width 23 height 15
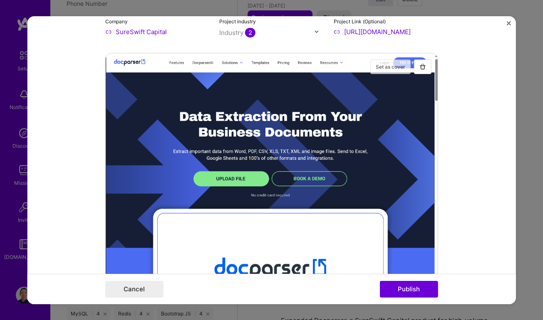
click at [398, 66] on button "Set as cover" at bounding box center [390, 66] width 40 height 15
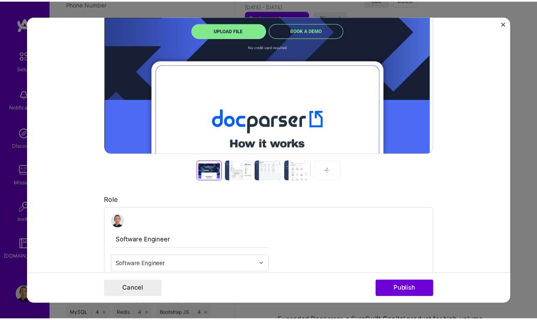
scroll to position [303, 0]
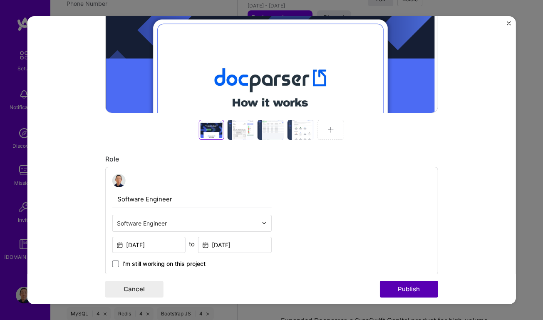
click at [418, 288] on button "Publish" at bounding box center [409, 289] width 58 height 17
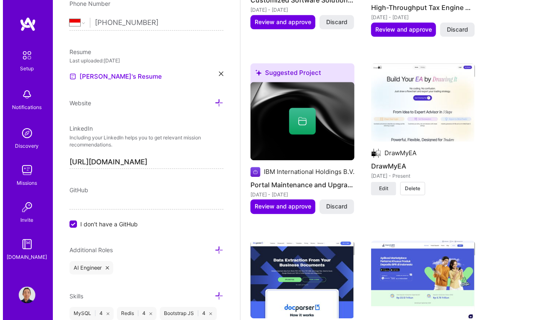
scroll to position [828, 0]
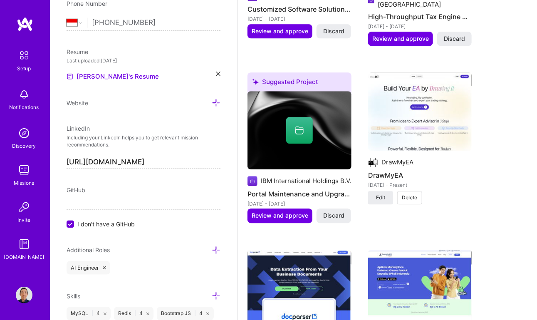
click at [442, 107] on img at bounding box center [420, 111] width 104 height 78
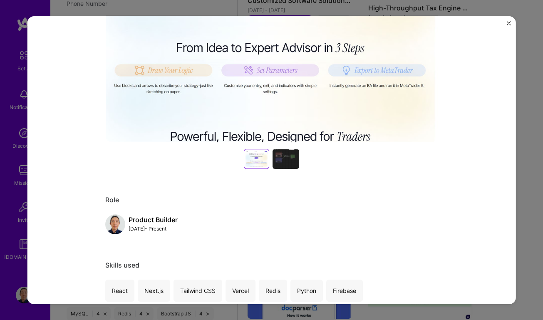
scroll to position [227, 0]
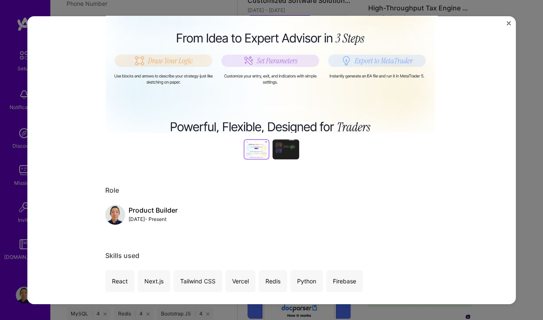
click at [273, 152] on div at bounding box center [286, 149] width 27 height 20
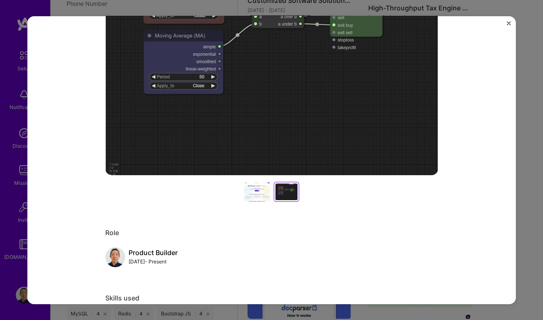
scroll to position [189, 0]
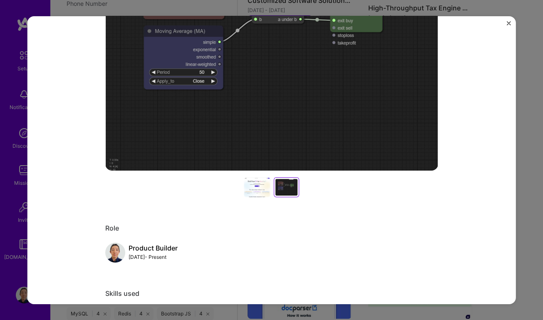
click at [251, 192] on div at bounding box center [257, 187] width 27 height 20
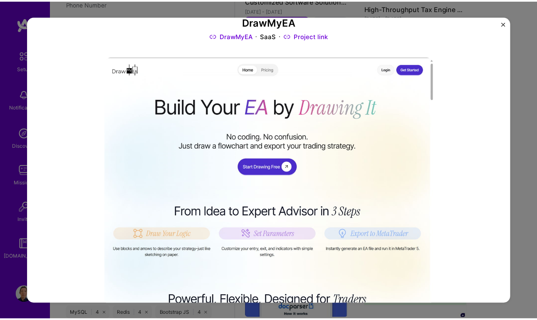
scroll to position [37, 0]
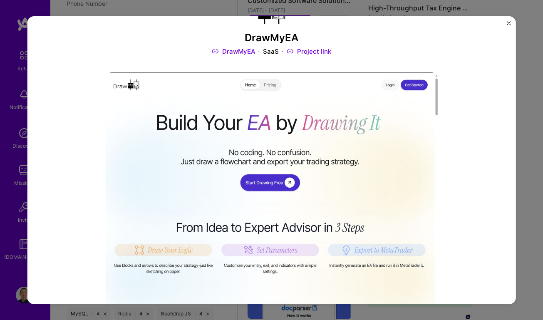
click at [507, 22] on img "Close" at bounding box center [509, 23] width 4 height 4
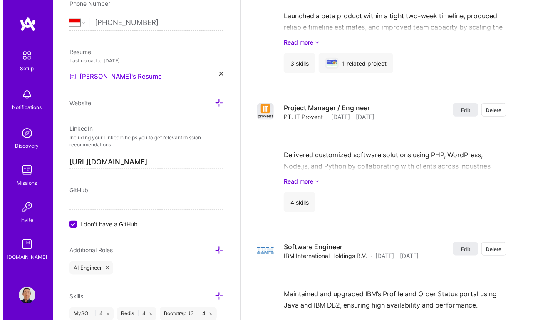
scroll to position [1547, 0]
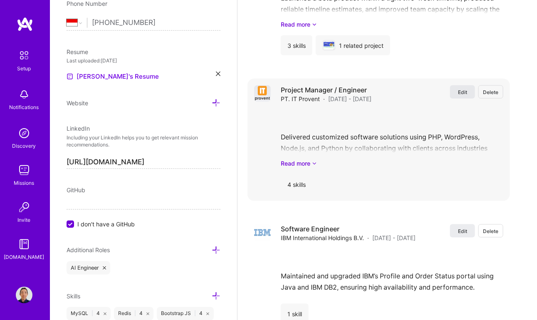
click at [465, 91] on span "Edit" at bounding box center [462, 92] width 9 height 7
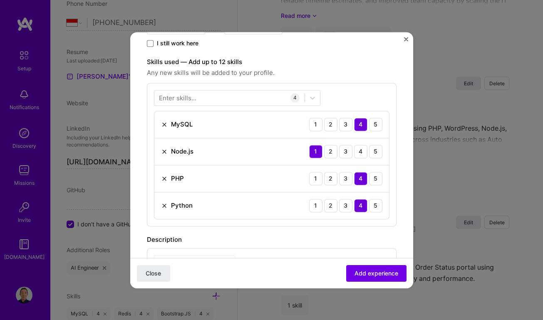
scroll to position [227, 0]
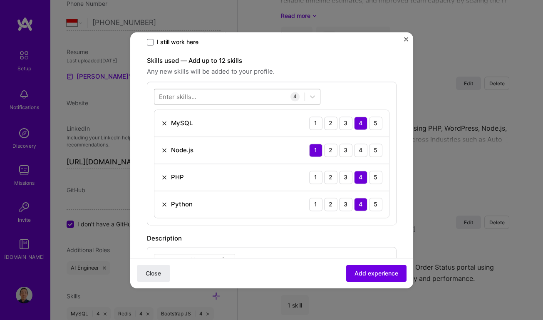
click at [225, 94] on div at bounding box center [229, 96] width 150 height 14
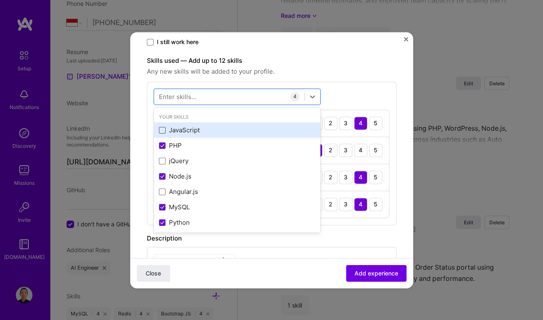
click at [161, 127] on span at bounding box center [162, 130] width 7 height 7
click at [0, 0] on input "checkbox" at bounding box center [0, 0] width 0 height 0
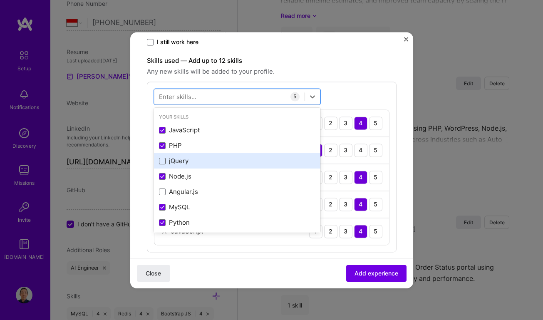
click at [164, 161] on span at bounding box center [162, 161] width 7 height 7
click at [0, 0] on input "checkbox" at bounding box center [0, 0] width 0 height 0
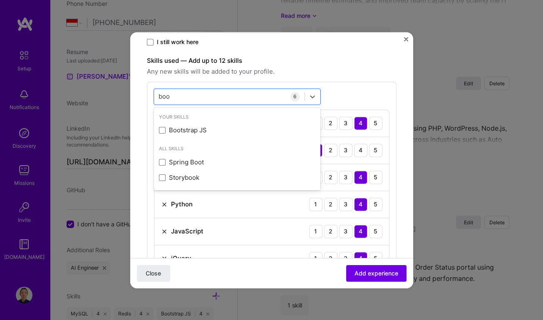
scroll to position [0, 0]
type input "boot"
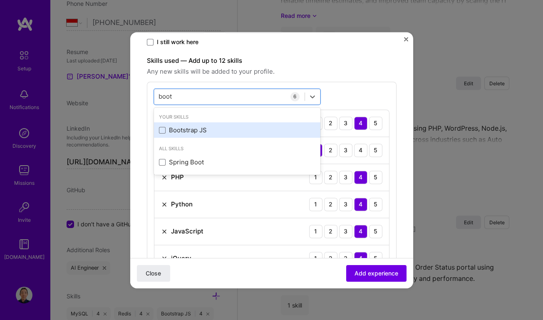
click at [166, 127] on div "Bootstrap JS" at bounding box center [237, 130] width 156 height 9
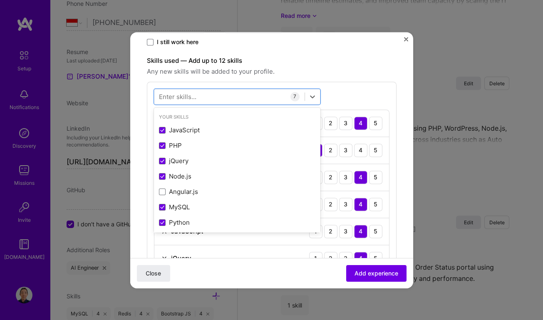
click at [391, 131] on form "Create a job experience Jobs help companies understand your past experience. Co…" at bounding box center [271, 210] width 283 height 776
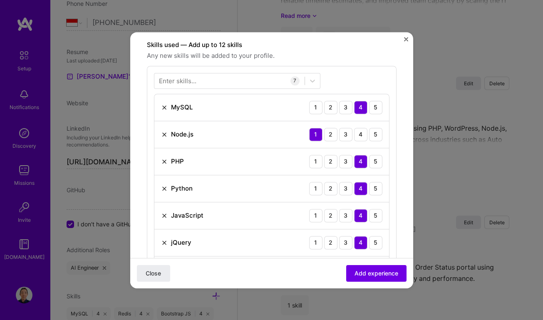
scroll to position [227, 0]
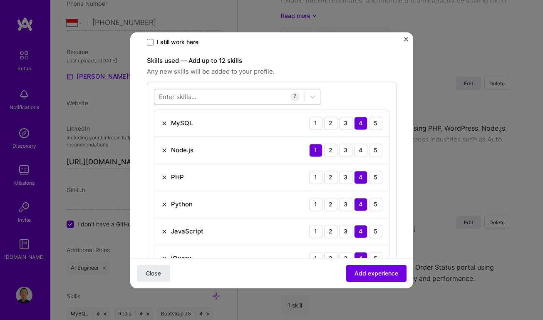
click at [254, 96] on div at bounding box center [229, 96] width 150 height 14
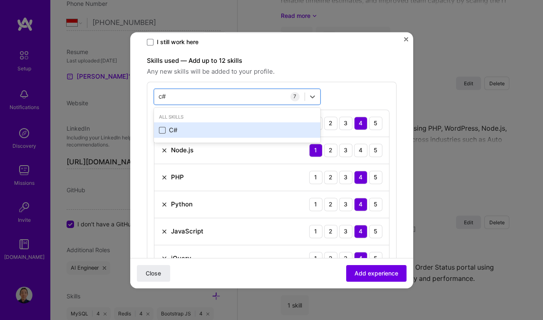
click at [161, 129] on span at bounding box center [162, 130] width 7 height 7
click at [0, 0] on input "checkbox" at bounding box center [0, 0] width 0 height 0
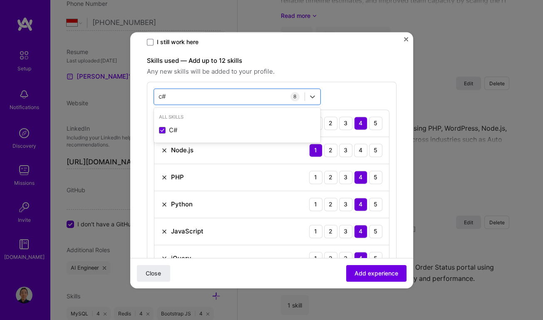
click at [403, 105] on form "Create a job experience Jobs help companies understand your past experience. Co…" at bounding box center [271, 223] width 283 height 803
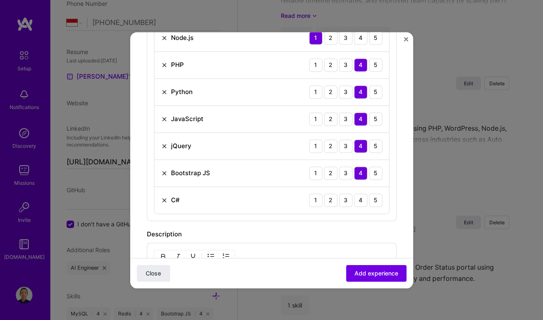
scroll to position [340, 0]
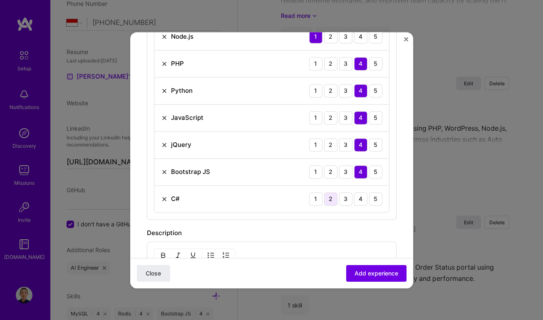
click at [328, 193] on div "2" at bounding box center [330, 198] width 13 height 13
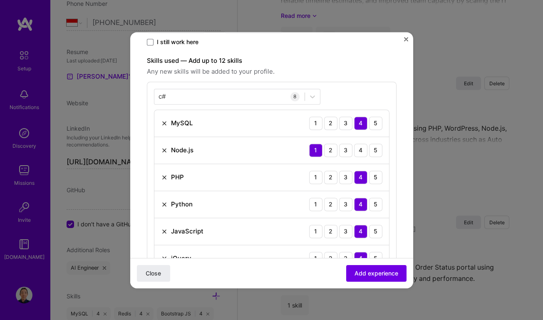
scroll to position [189, 0]
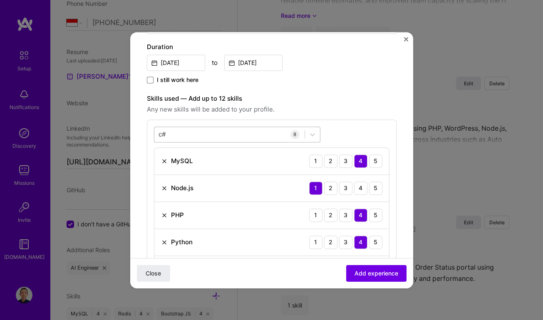
click at [174, 128] on div "c# c#" at bounding box center [229, 134] width 150 height 14
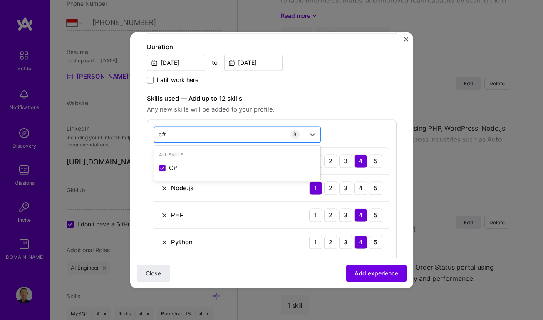
click at [174, 128] on div "c# c#" at bounding box center [229, 134] width 150 height 14
drag, startPoint x: 170, startPoint y: 130, endPoint x: 155, endPoint y: 131, distance: 15.4
click at [155, 131] on div "c# c#" at bounding box center [229, 134] width 150 height 14
type input "c"
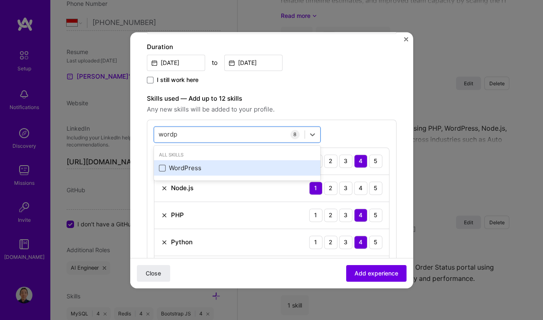
click at [162, 169] on span at bounding box center [162, 168] width 7 height 7
click at [0, 0] on input "checkbox" at bounding box center [0, 0] width 0 height 0
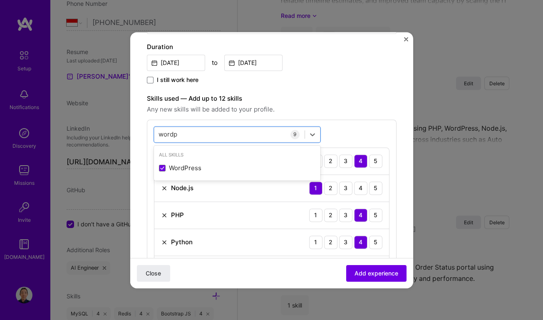
type input "wordp"
click at [395, 119] on form "Create a job experience Jobs help companies understand your past experience. Co…" at bounding box center [271, 275] width 283 height 830
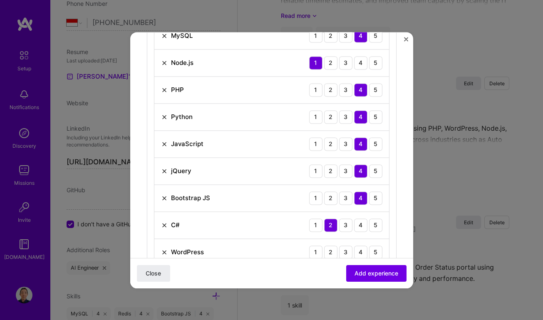
scroll to position [340, 0]
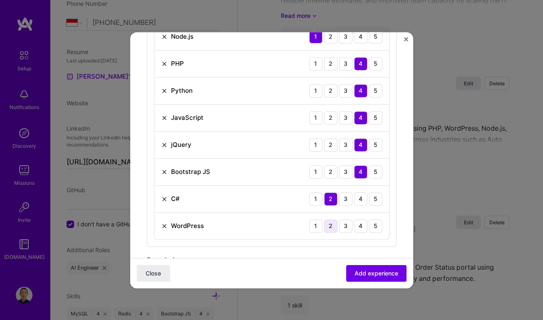
click at [328, 224] on div "2" at bounding box center [330, 225] width 13 height 13
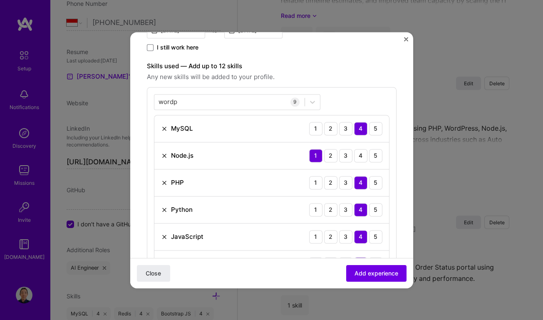
scroll to position [227, 0]
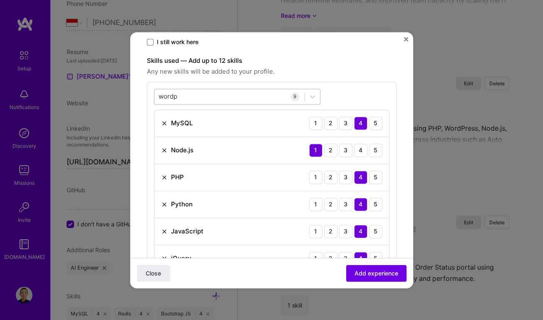
click at [185, 97] on div "wordp wordp" at bounding box center [229, 96] width 150 height 14
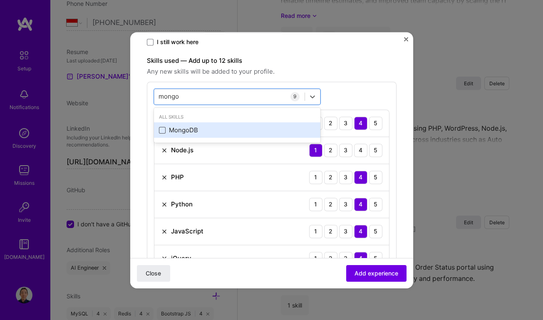
click at [164, 129] on span at bounding box center [162, 130] width 7 height 7
click at [0, 0] on input "checkbox" at bounding box center [0, 0] width 0 height 0
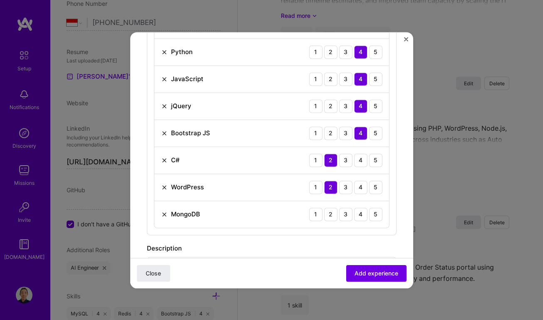
scroll to position [454, 0]
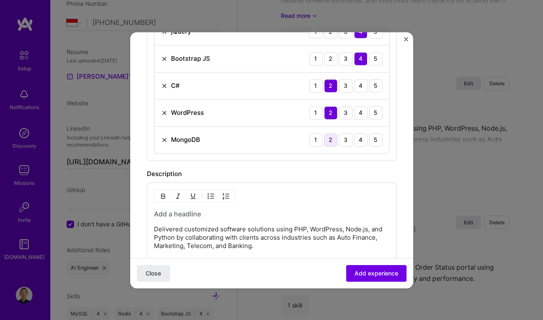
click at [328, 140] on div "2" at bounding box center [330, 139] width 13 height 13
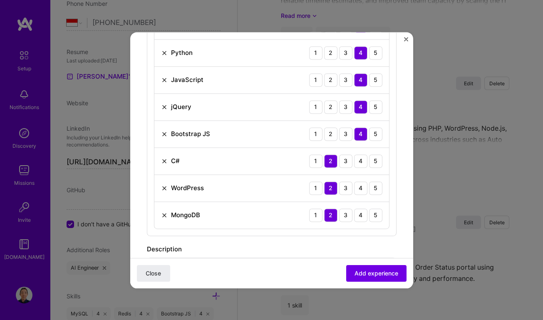
scroll to position [416, 0]
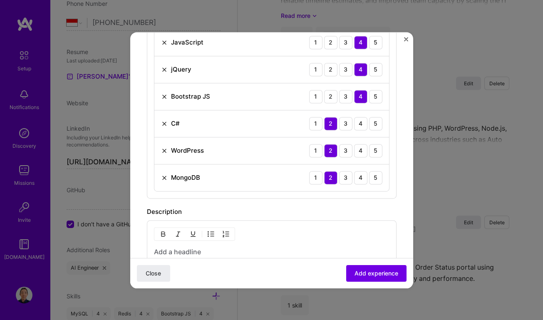
click at [394, 137] on form "Create a job experience Jobs help companies understand your past experience. Co…" at bounding box center [271, 61] width 283 height 857
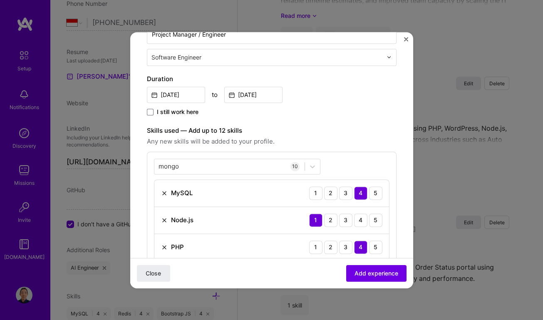
scroll to position [151, 0]
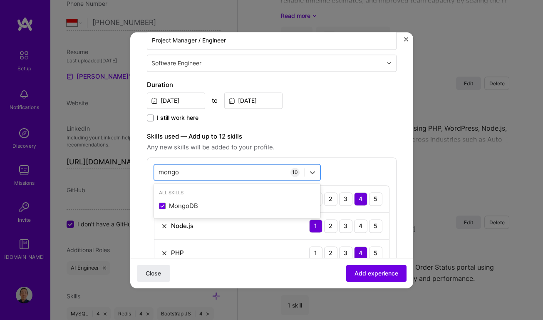
drag, startPoint x: 187, startPoint y: 172, endPoint x: 150, endPoint y: 176, distance: 37.3
click at [150, 176] on div "option MongoDB, selected. option MongoDB focused, 0 of 2. 1 result available fo…" at bounding box center [272, 310] width 250 height 306
click at [159, 173] on input "mongo" at bounding box center [169, 172] width 21 height 9
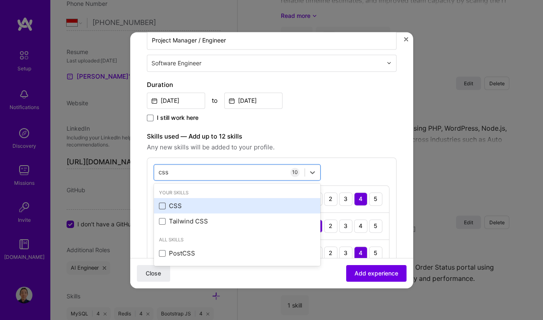
click at [164, 204] on span at bounding box center [162, 206] width 7 height 7
click at [0, 0] on input "checkbox" at bounding box center [0, 0] width 0 height 0
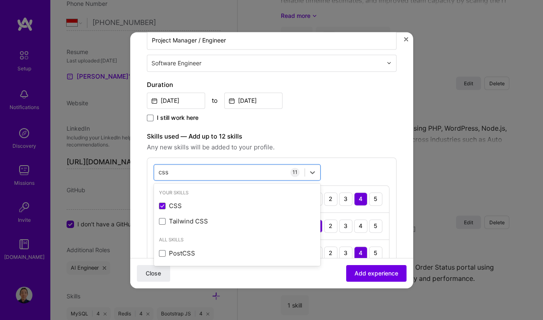
type input "css"
click at [337, 132] on label "Skills used — Add up to 12 skills" at bounding box center [272, 137] width 250 height 10
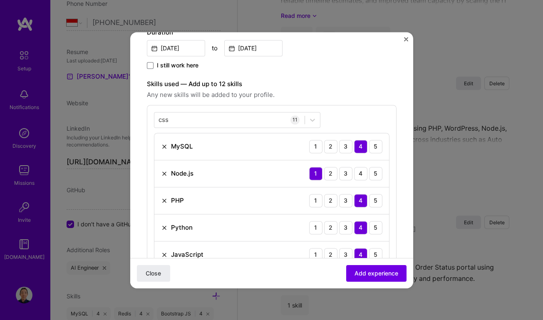
scroll to position [189, 0]
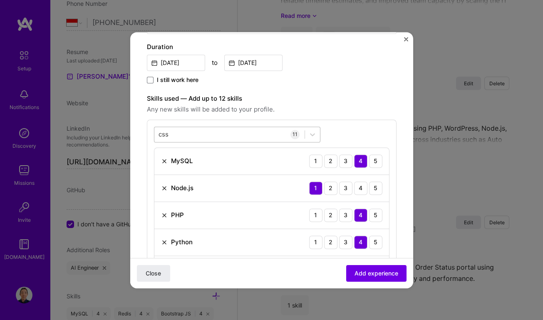
click at [160, 132] on input "css" at bounding box center [164, 134] width 11 height 9
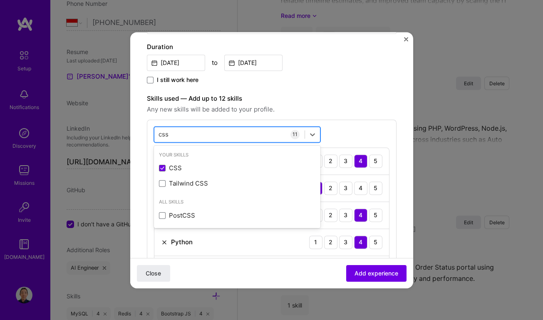
click at [159, 132] on input "css" at bounding box center [164, 134] width 11 height 9
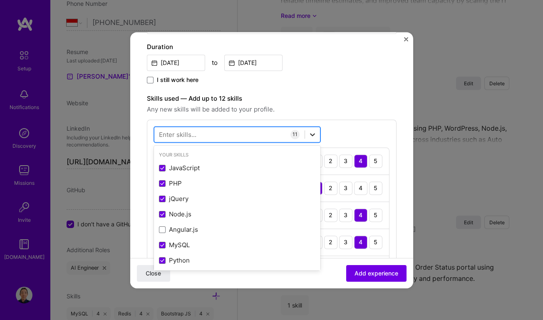
click at [308, 127] on div at bounding box center [312, 134] width 15 height 15
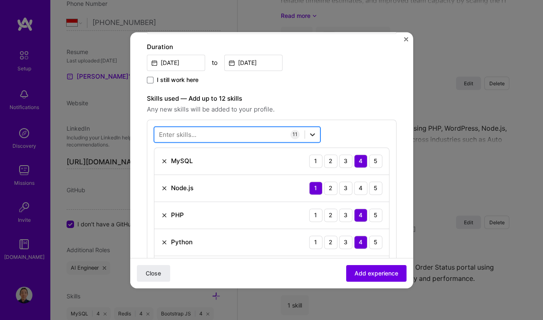
click at [312, 130] on icon at bounding box center [312, 134] width 8 height 8
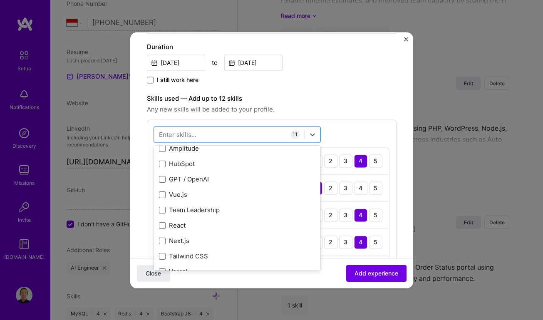
scroll to position [227, 0]
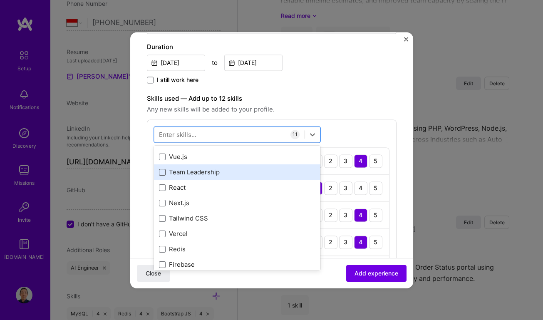
click at [165, 172] on span at bounding box center [162, 172] width 7 height 7
click at [0, 0] on input "checkbox" at bounding box center [0, 0] width 0 height 0
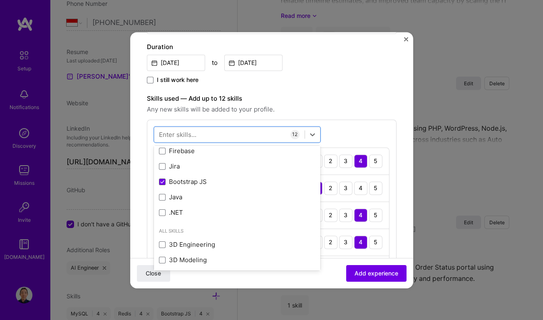
scroll to position [378, 0]
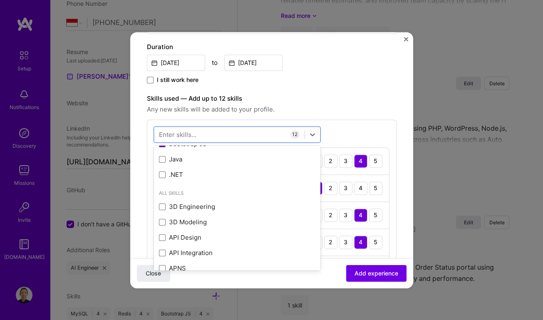
click at [402, 158] on form "Create a job experience Jobs help companies understand your past experience. Co…" at bounding box center [271, 315] width 283 height 911
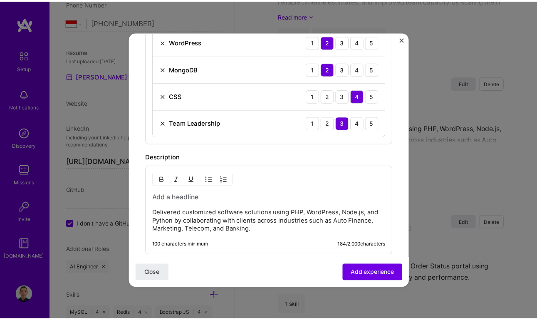
scroll to position [529, 0]
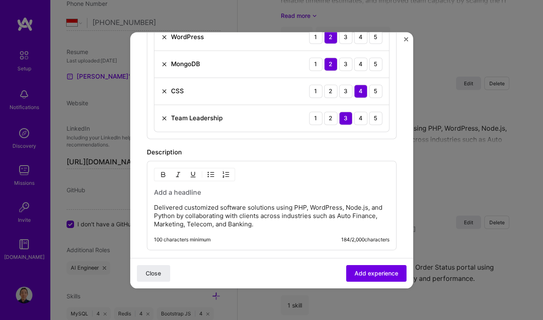
click at [382, 274] on span "Add experience" at bounding box center [377, 273] width 44 height 8
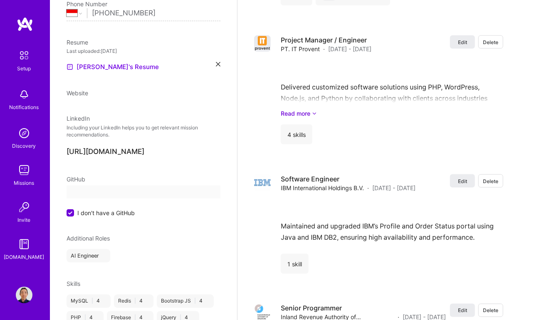
select select "ID"
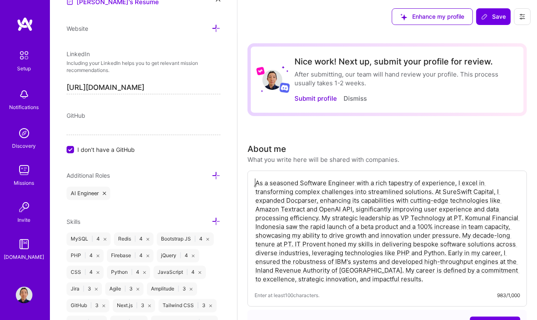
scroll to position [401, 0]
click at [70, 147] on input "I don't have a GitHub" at bounding box center [70, 148] width 7 height 7
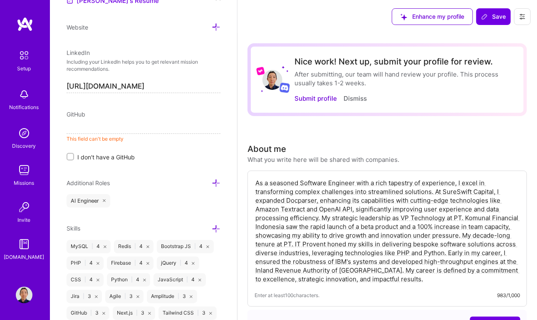
click at [73, 154] on input "I don't have a GitHub" at bounding box center [71, 157] width 6 height 6
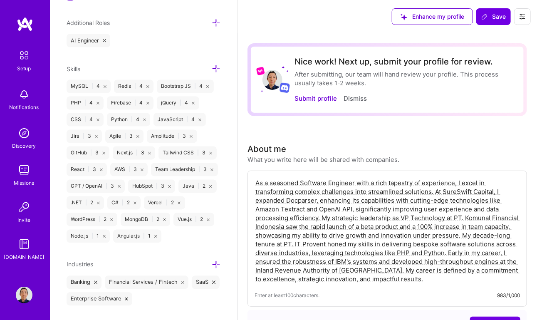
scroll to position [584, 0]
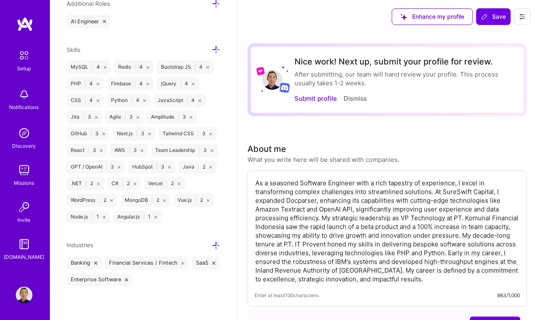
click at [206, 248] on div "Industries" at bounding box center [144, 246] width 154 height 10
click at [212, 246] on icon at bounding box center [216, 245] width 9 height 9
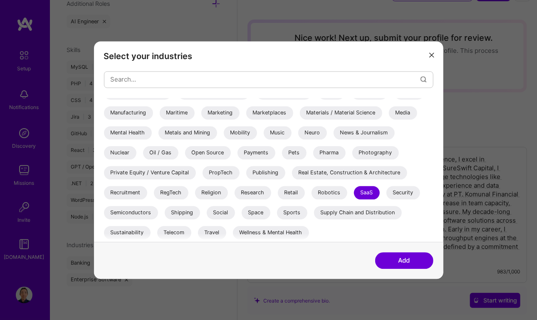
scroll to position [37, 0]
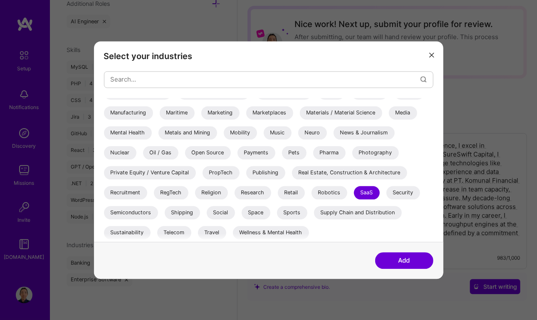
click at [432, 55] on icon "modal" at bounding box center [432, 55] width 5 height 5
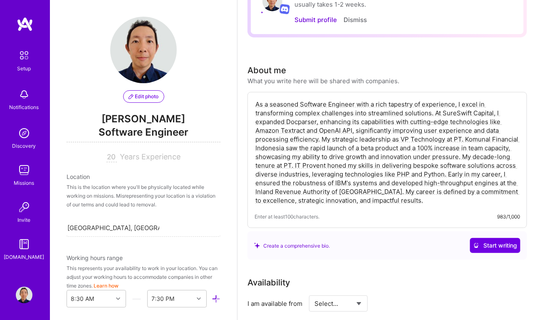
scroll to position [0, 0]
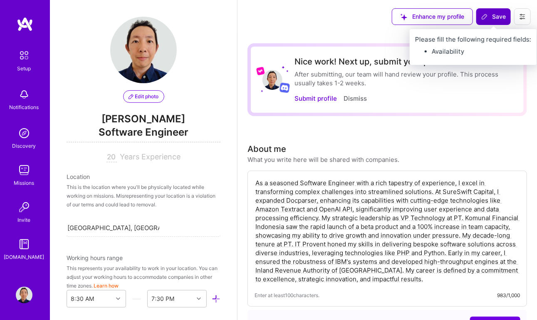
click at [503, 23] on button "Save" at bounding box center [494, 16] width 35 height 17
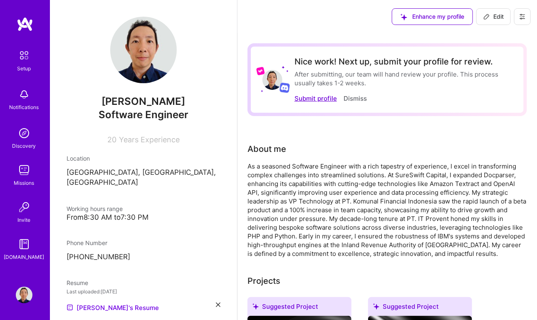
click at [319, 98] on button "Submit profile" at bounding box center [316, 98] width 42 height 9
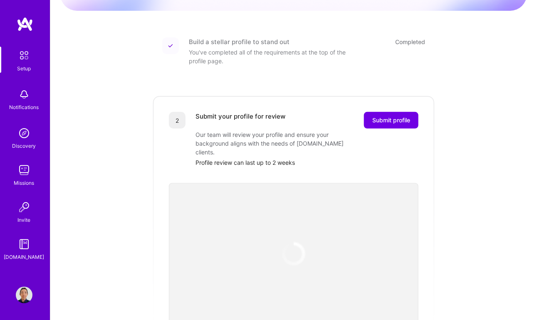
scroll to position [151, 0]
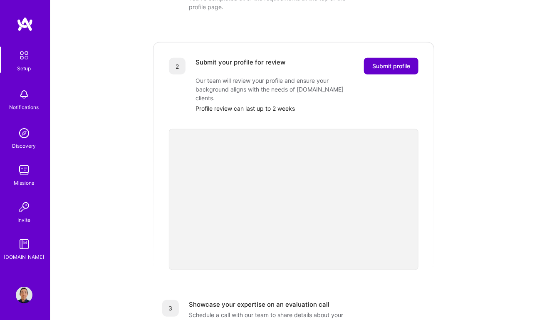
click at [403, 62] on span "Submit profile" at bounding box center [392, 66] width 38 height 8
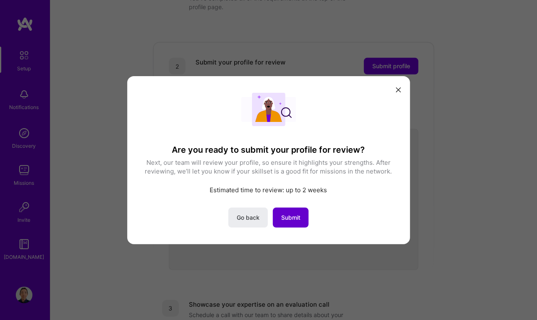
click at [295, 215] on span "Submit" at bounding box center [290, 217] width 19 height 8
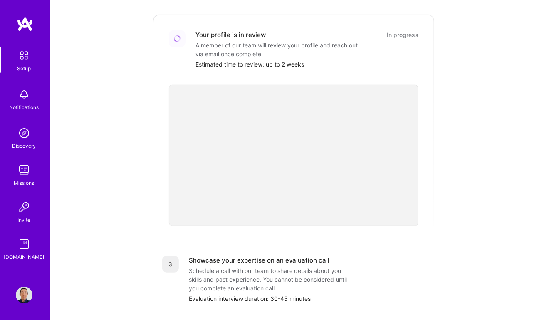
scroll to position [189, 0]
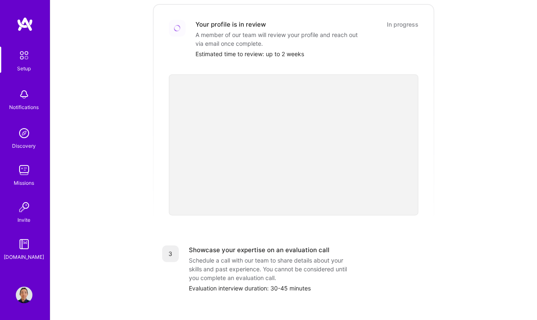
click at [441, 247] on div "Getting started as an [DOMAIN_NAME] Builder Complete the steps below to request…" at bounding box center [293, 118] width 467 height 602
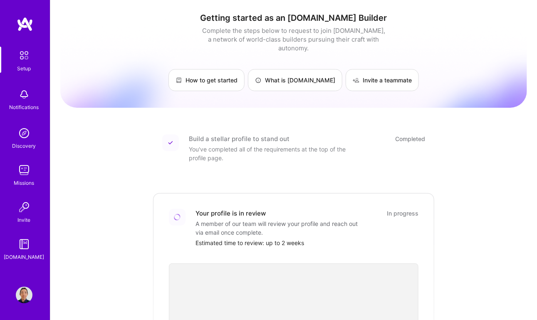
scroll to position [0, 0]
